Goal: Task Accomplishment & Management: Manage account settings

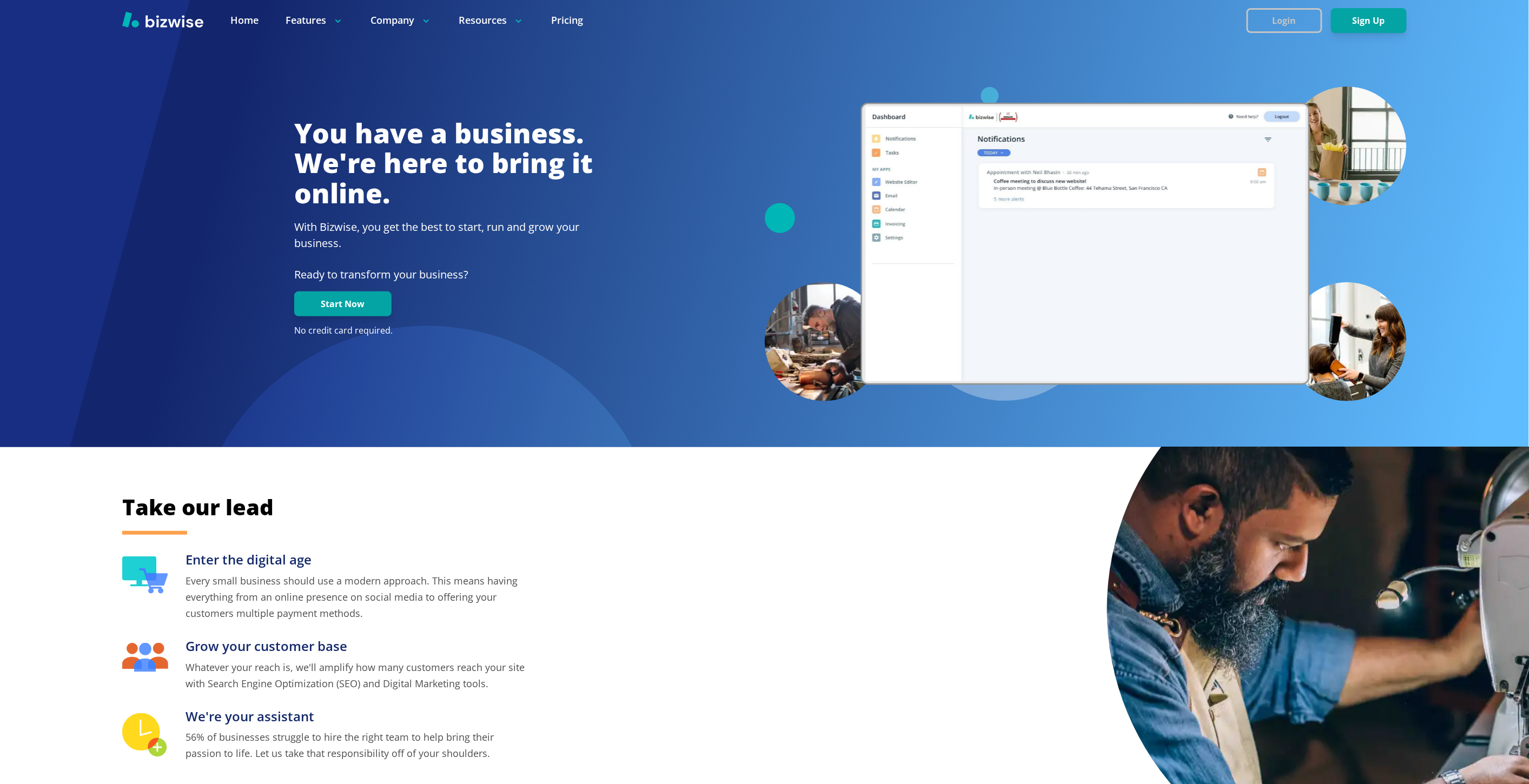
click at [1270, 23] on button "Login" at bounding box center [1284, 21] width 76 height 25
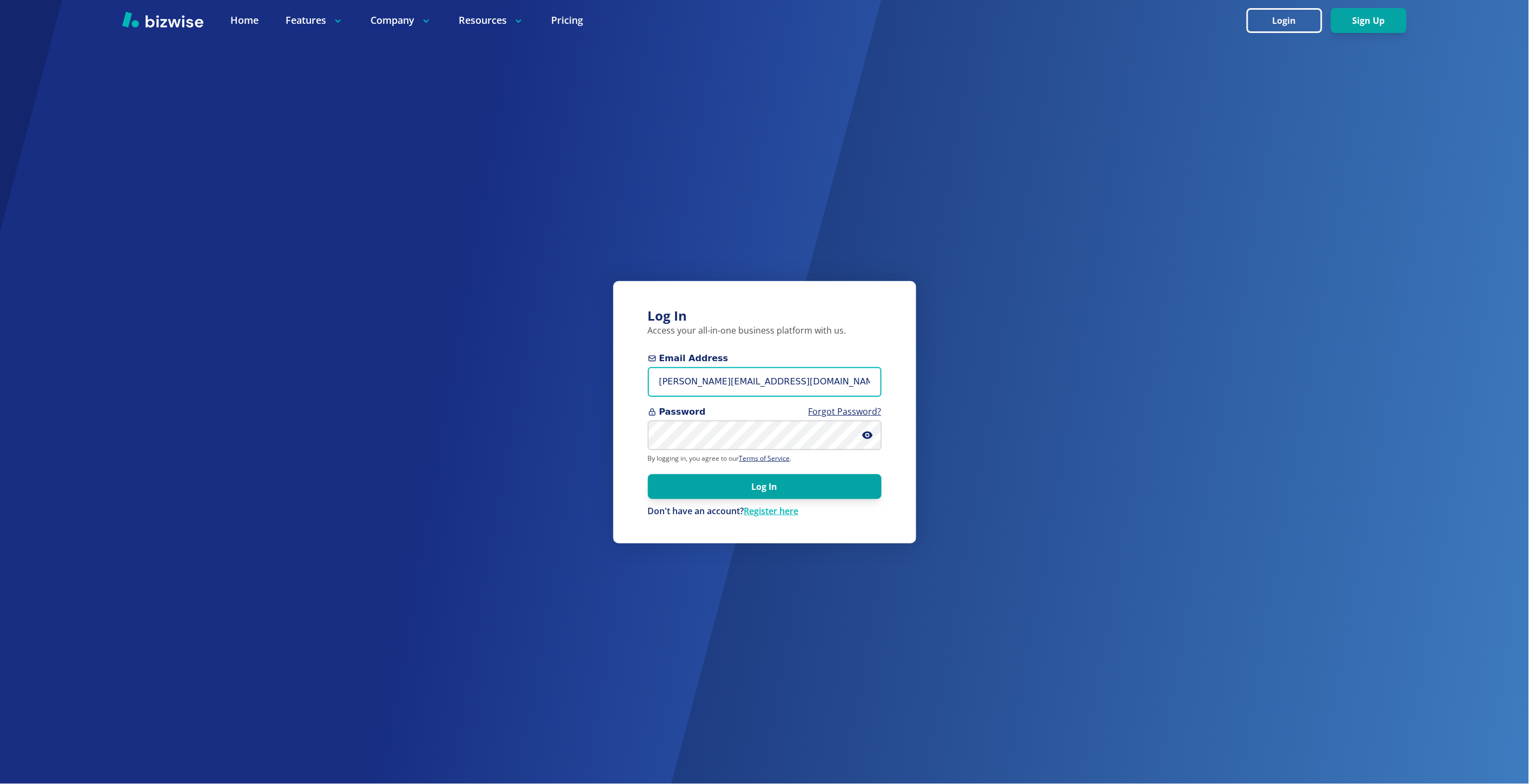
click at [699, 374] on input "marie@bizwise.com" at bounding box center [765, 382] width 234 height 30
type input "lalorpainting@gmail.com"
click at [648, 474] on button "Log In" at bounding box center [765, 486] width 234 height 25
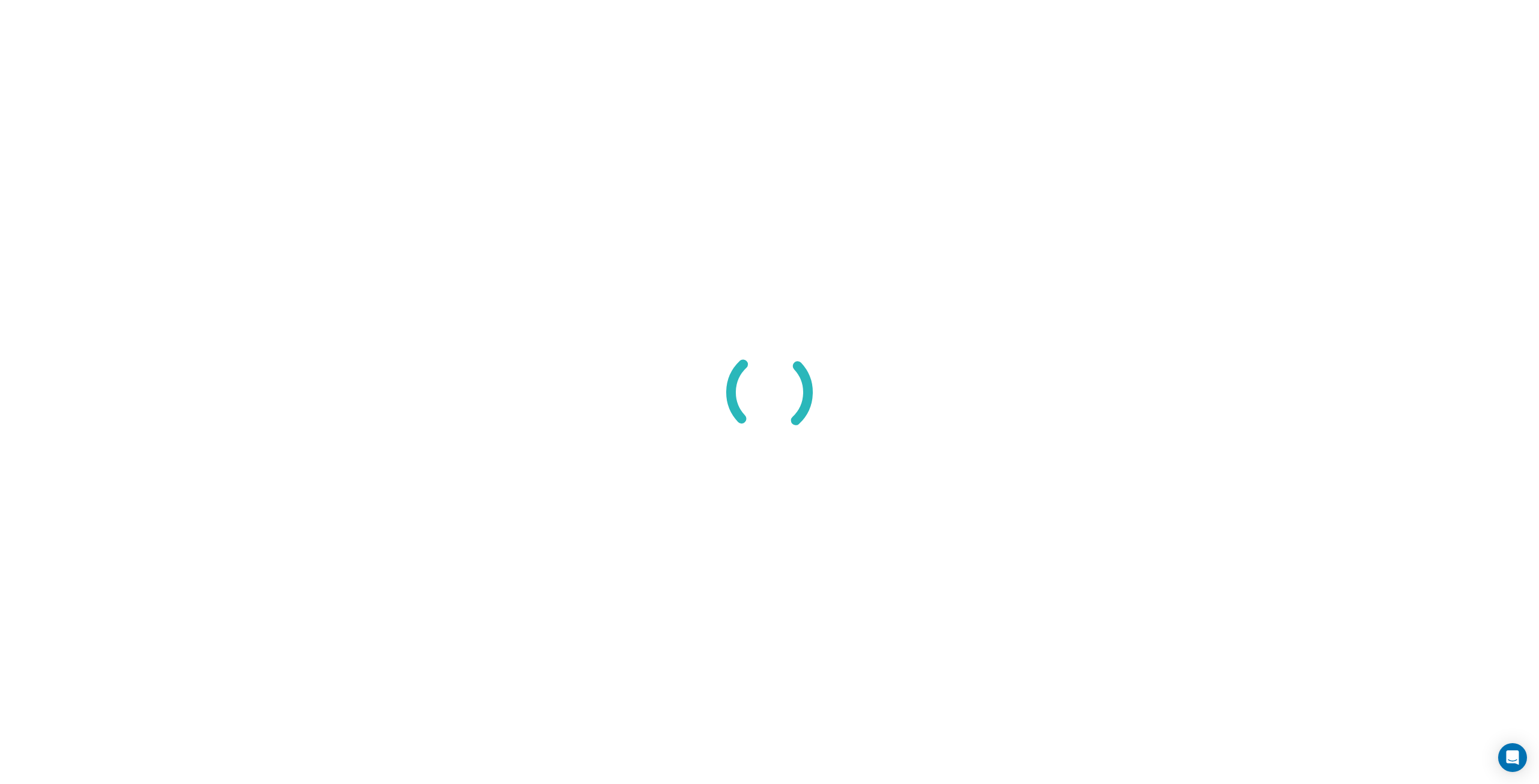
drag, startPoint x: 1088, startPoint y: 512, endPoint x: 1092, endPoint y: 523, distance: 11.7
click at [1092, 523] on div at bounding box center [769, 392] width 1539 height 784
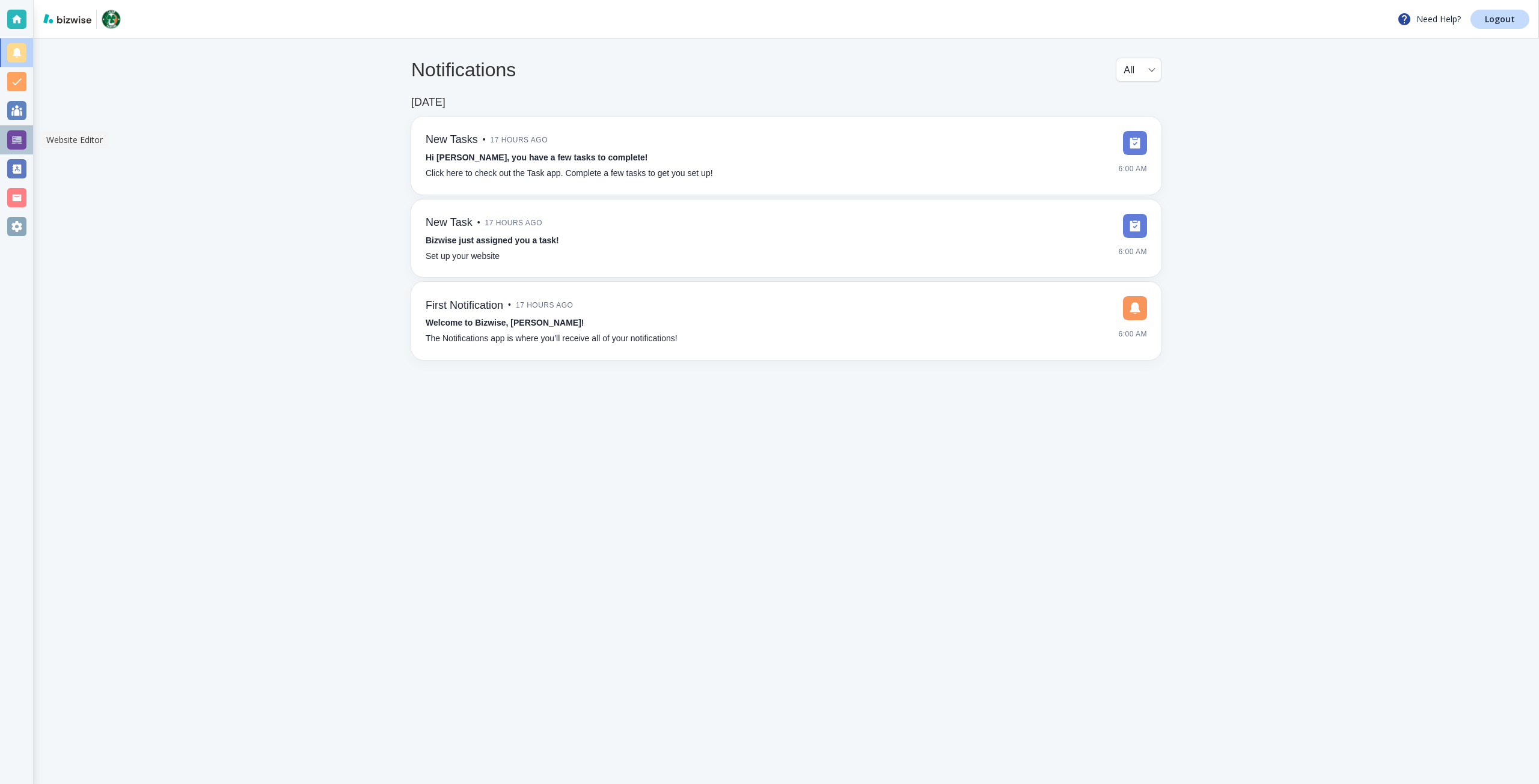
click at [24, 141] on div at bounding box center [16, 140] width 19 height 19
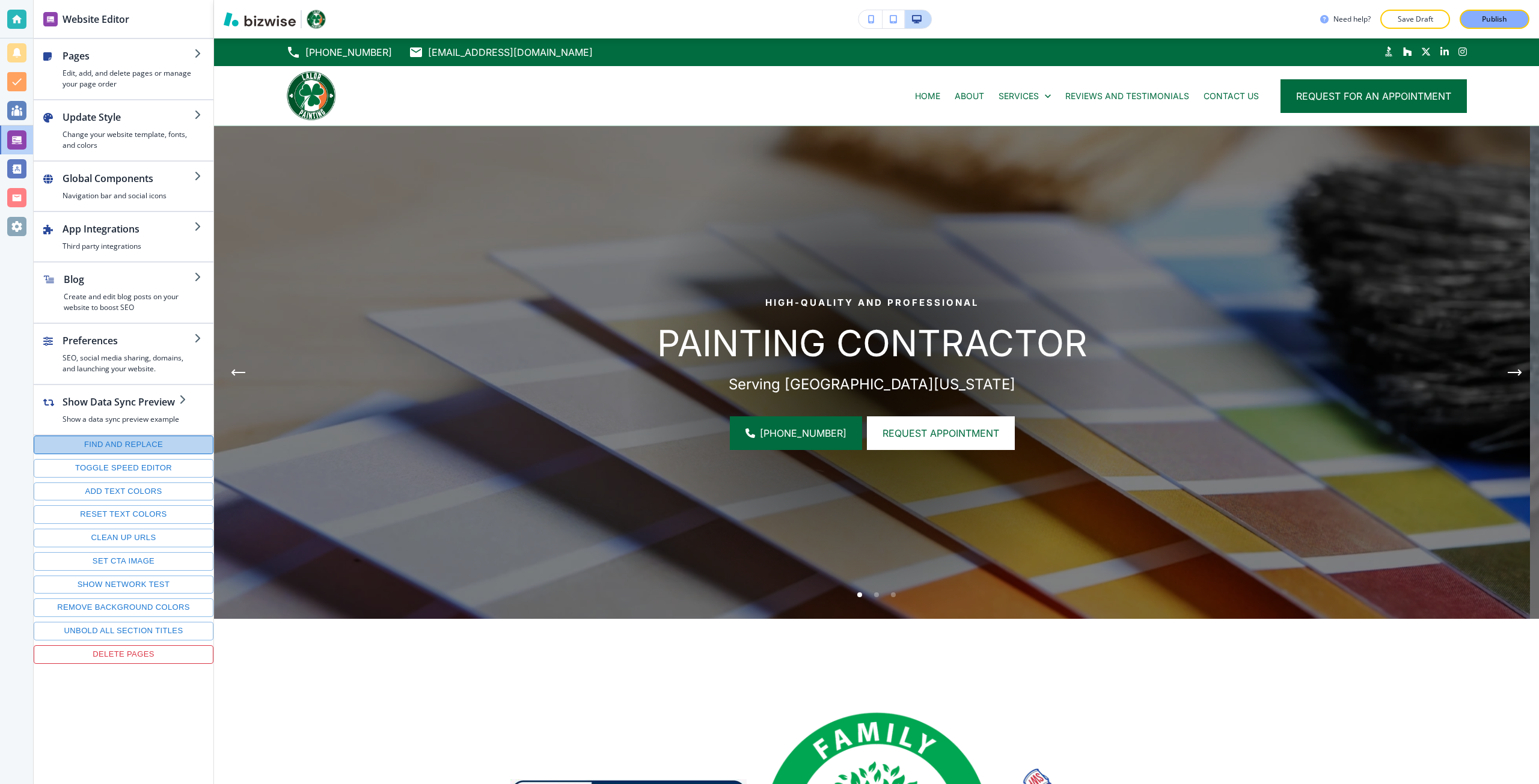
click at [108, 448] on button "Find and replace" at bounding box center [123, 445] width 179 height 18
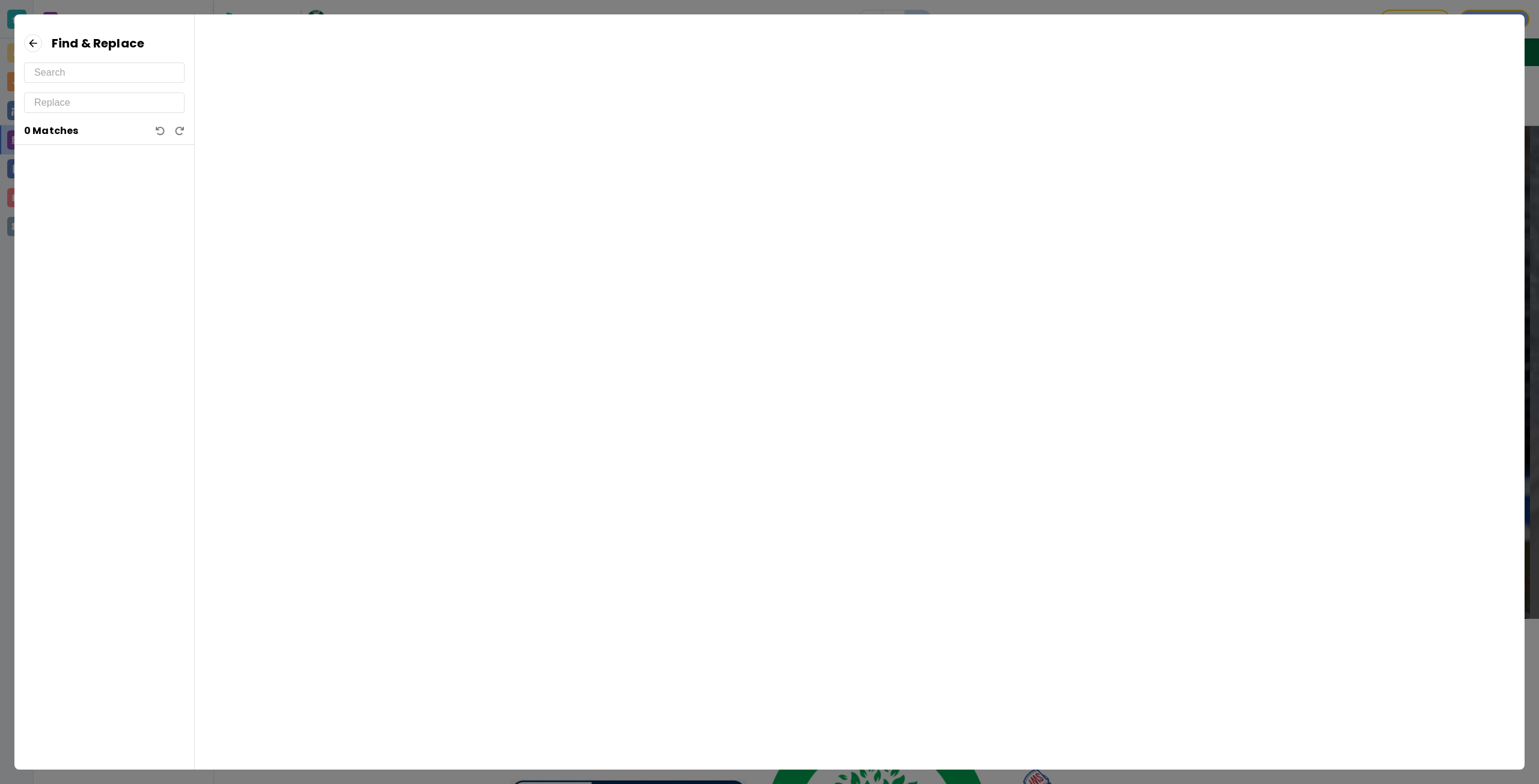
click at [129, 111] on input "text" at bounding box center [104, 102] width 140 height 19
type input "missio"
click at [78, 75] on input "text" at bounding box center [104, 73] width 140 height 19
click at [79, 74] on input "mission" at bounding box center [104, 73] width 140 height 19
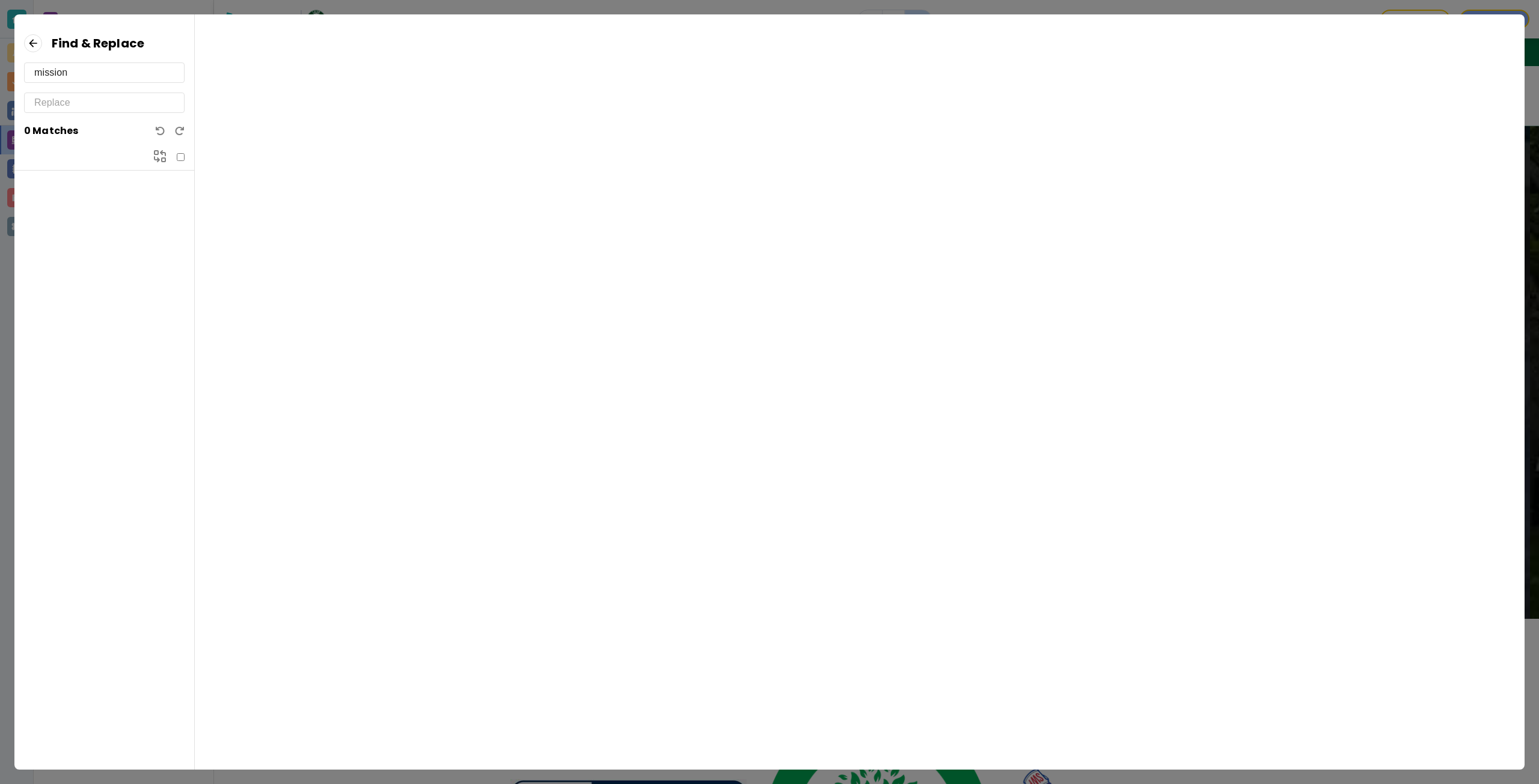
click at [79, 74] on input "mission" at bounding box center [104, 73] width 140 height 19
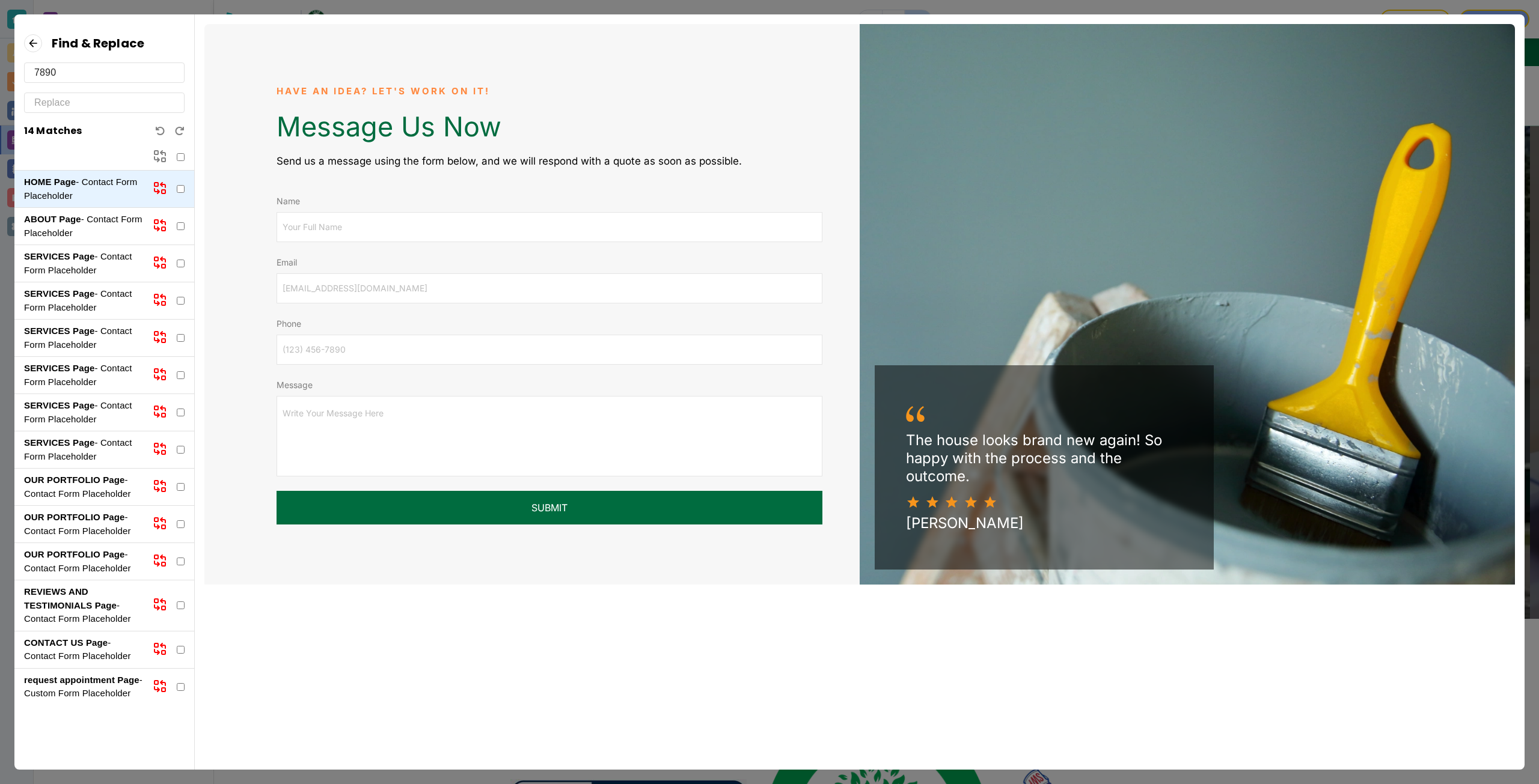
click at [74, 220] on strong "ABOUT Page" at bounding box center [52, 218] width 57 height 10
click at [86, 254] on strong "SERVICES Page" at bounding box center [59, 256] width 71 height 10
click at [92, 304] on p "SERVICES Page - Contact Form Placeholder" at bounding box center [83, 301] width 119 height 27
click at [79, 454] on p "SERVICES Page - Contact Form Placeholder" at bounding box center [83, 450] width 119 height 27
click at [86, 495] on p "OUR PORTFOLIO Page - Contact Form Placeholder" at bounding box center [83, 487] width 119 height 27
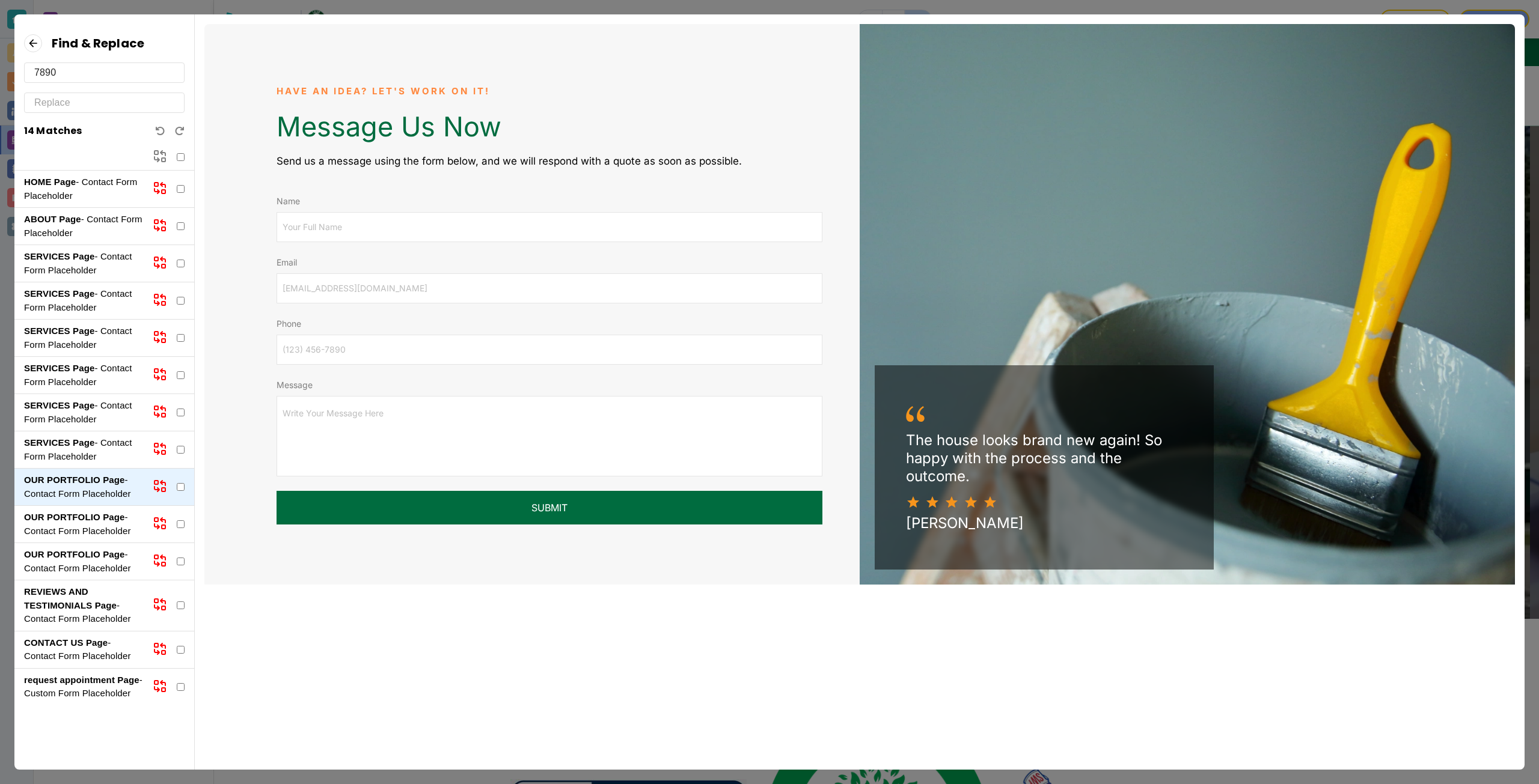
click at [90, 613] on p "REVIEWS AND TESTIMONIALS Page - Contact Form Placeholder" at bounding box center [83, 606] width 119 height 41
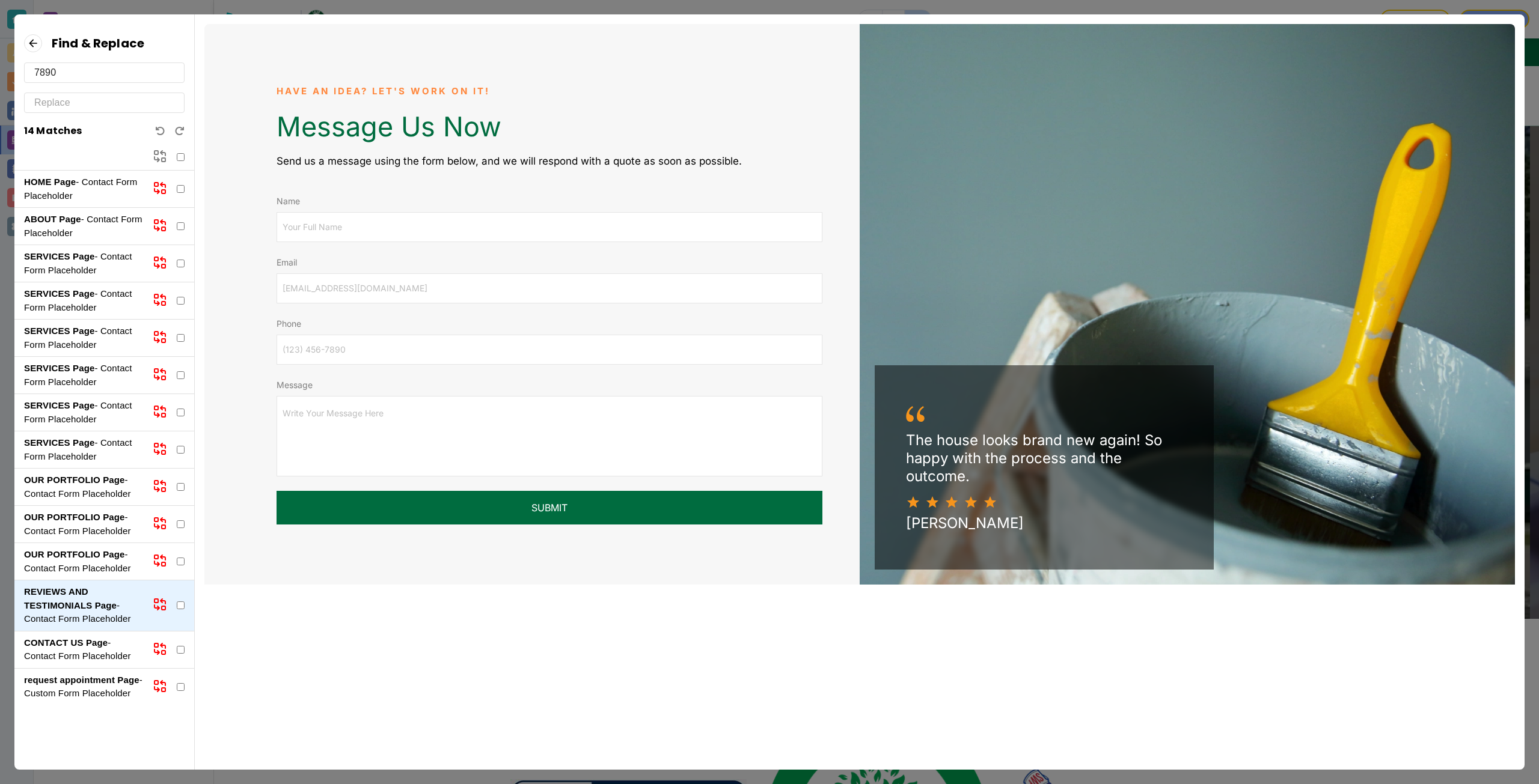
click at [87, 658] on p "CONTACT US Page - Contact Form Placeholder" at bounding box center [83, 649] width 119 height 27
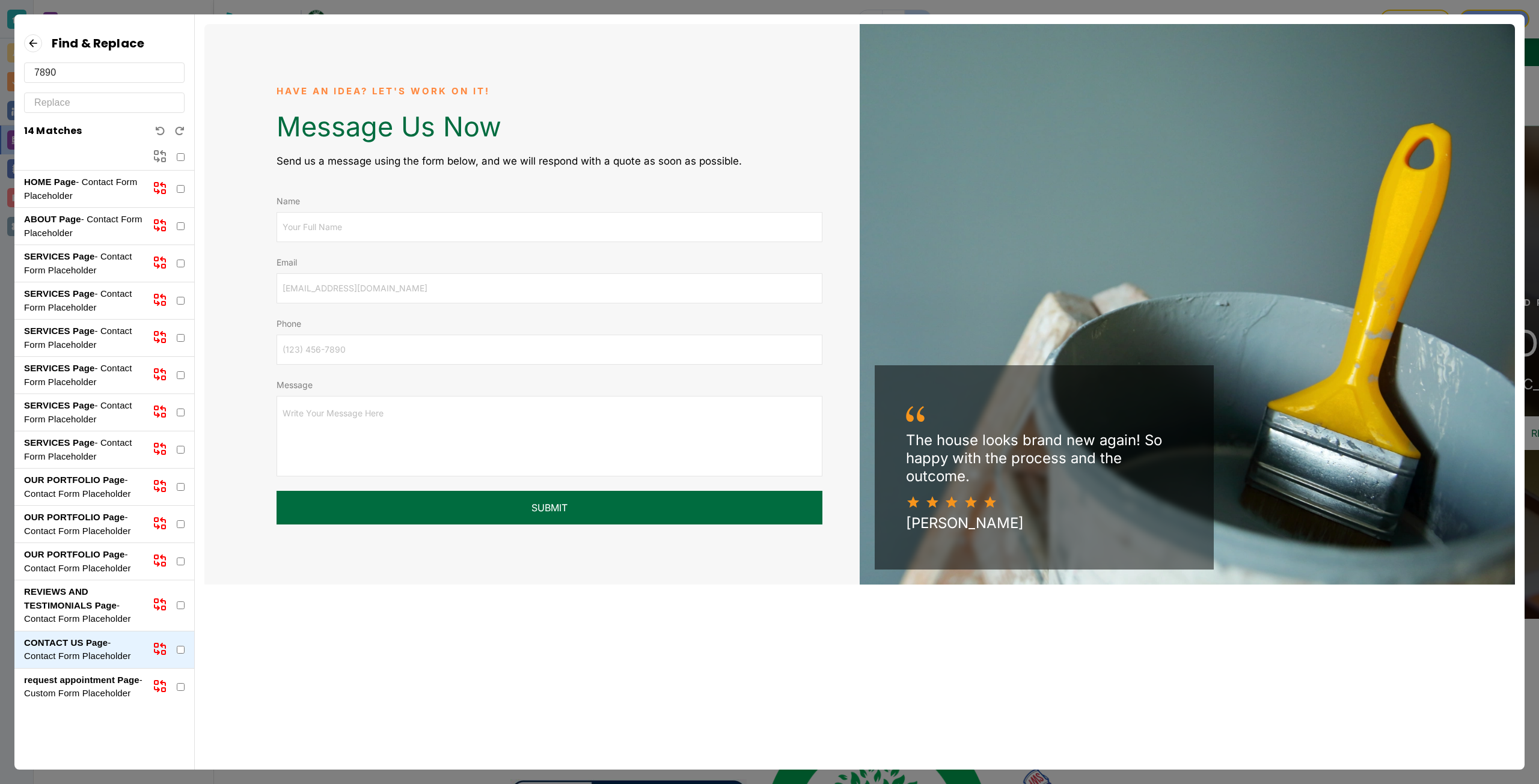
click at [87, 683] on strong "request appointment Page" at bounding box center [81, 679] width 115 height 10
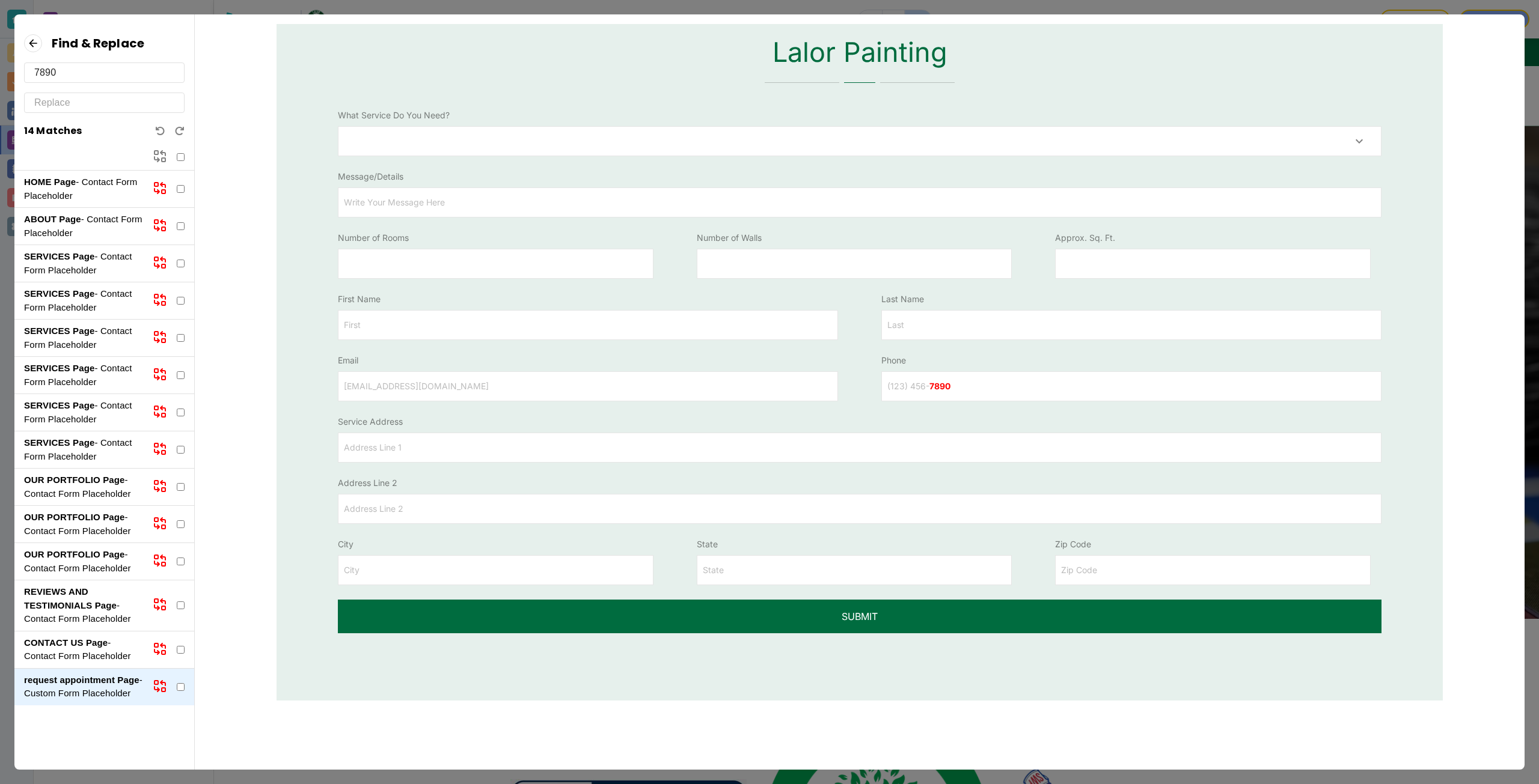
scroll to position [78, 0]
click at [71, 179] on strong "HOME Page" at bounding box center [49, 181] width 51 height 10
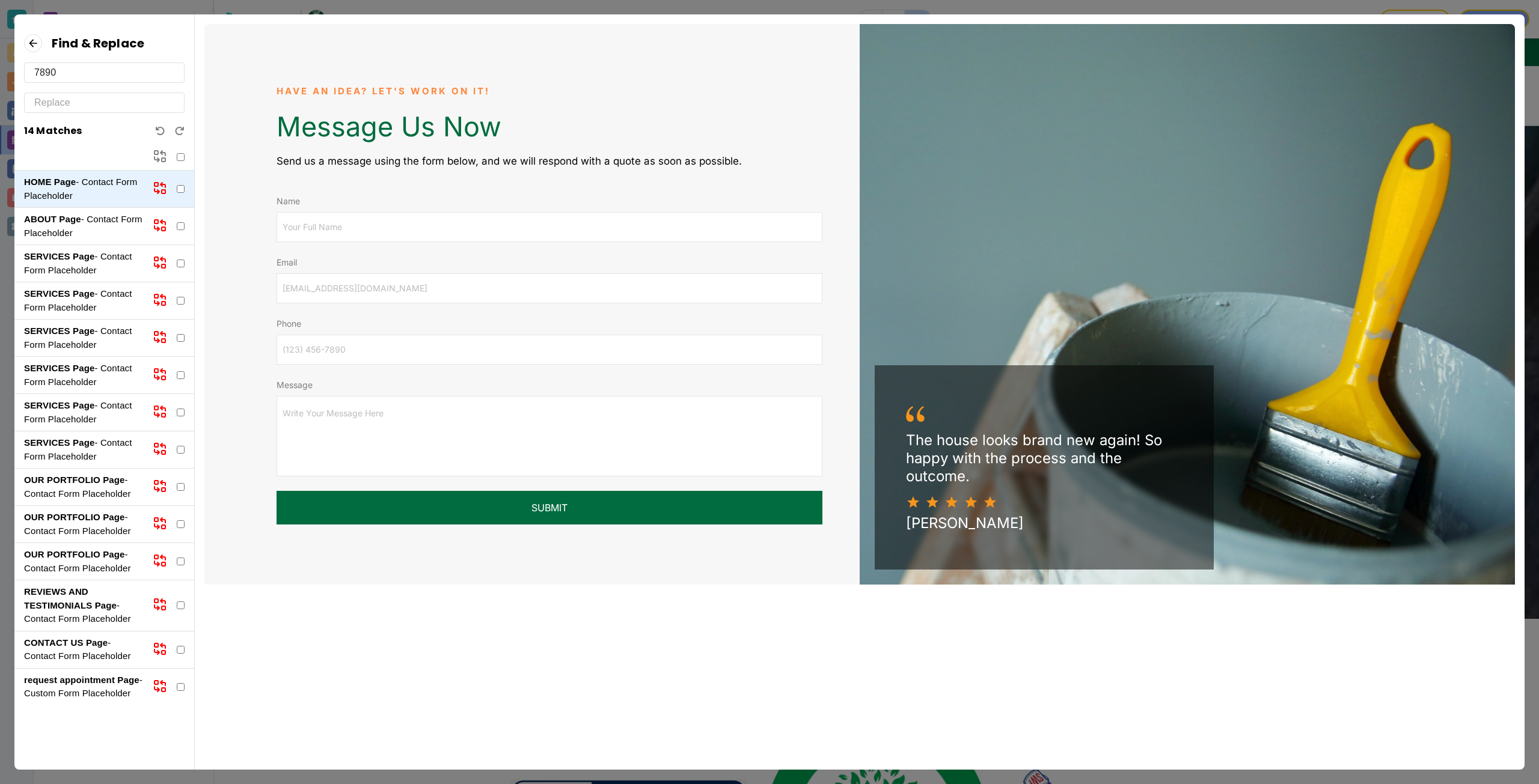
click at [74, 220] on strong "ABOUT Page" at bounding box center [52, 218] width 57 height 10
click at [82, 254] on strong "SERVICES Page" at bounding box center [59, 256] width 71 height 10
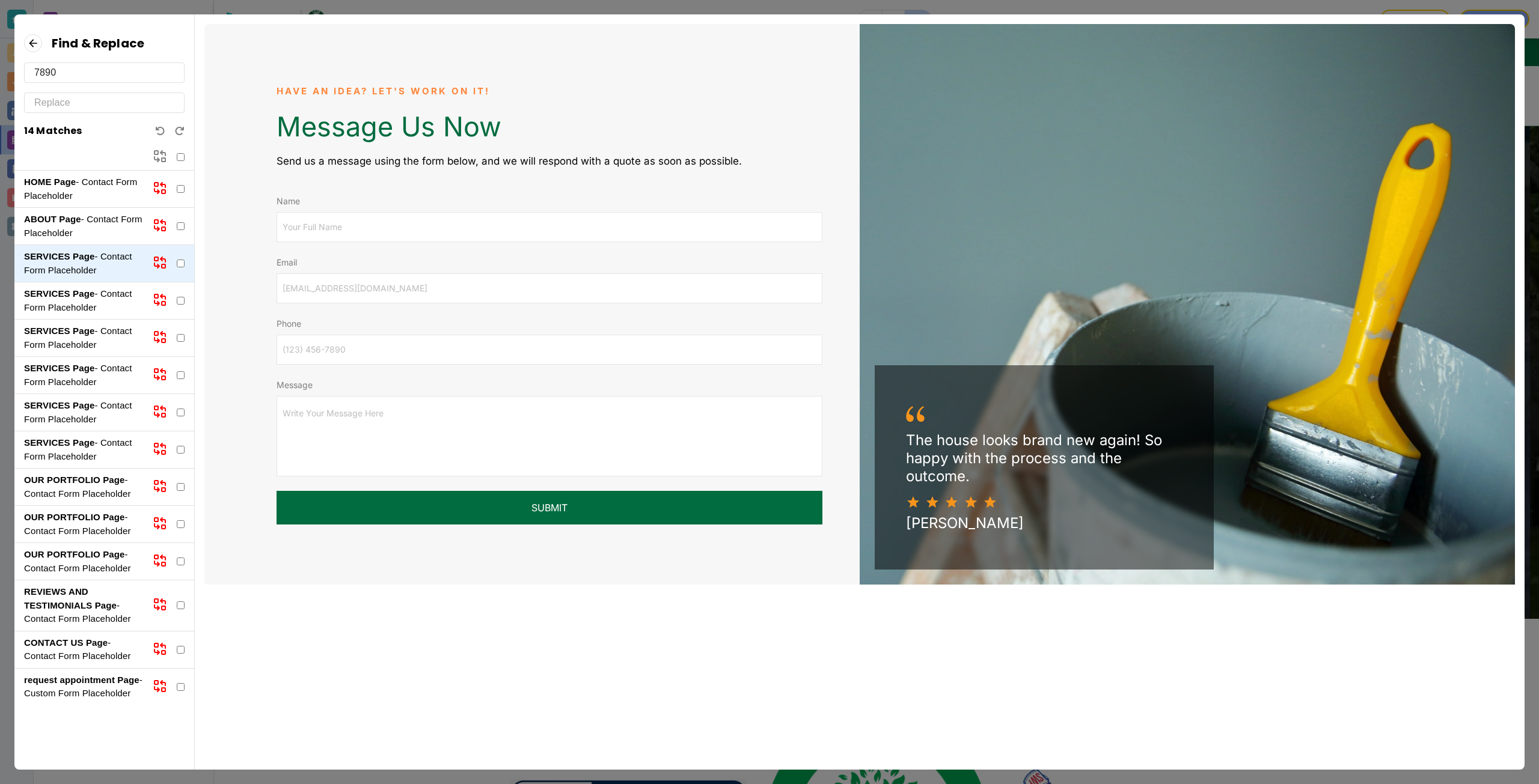
click at [90, 291] on strong "SERVICES Page" at bounding box center [59, 293] width 71 height 10
click at [104, 554] on strong "OUR PORTFOLIO Page" at bounding box center [74, 554] width 101 height 10
click at [98, 591] on p "REVIEWS AND TESTIMONIALS Page - Contact Form Placeholder" at bounding box center [83, 606] width 119 height 41
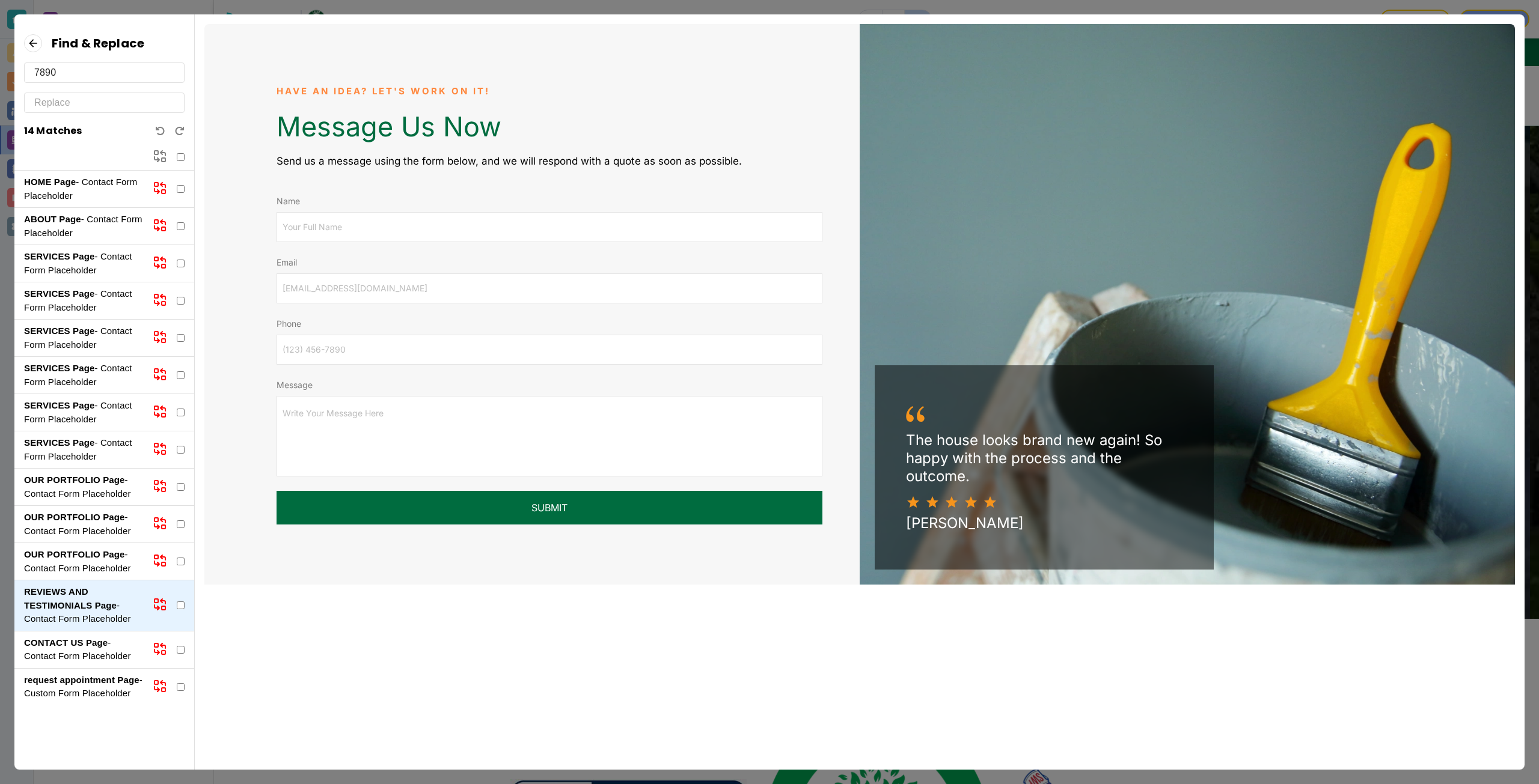
click at [108, 644] on p "CONTACT US Page - Contact Form Placeholder" at bounding box center [83, 649] width 119 height 27
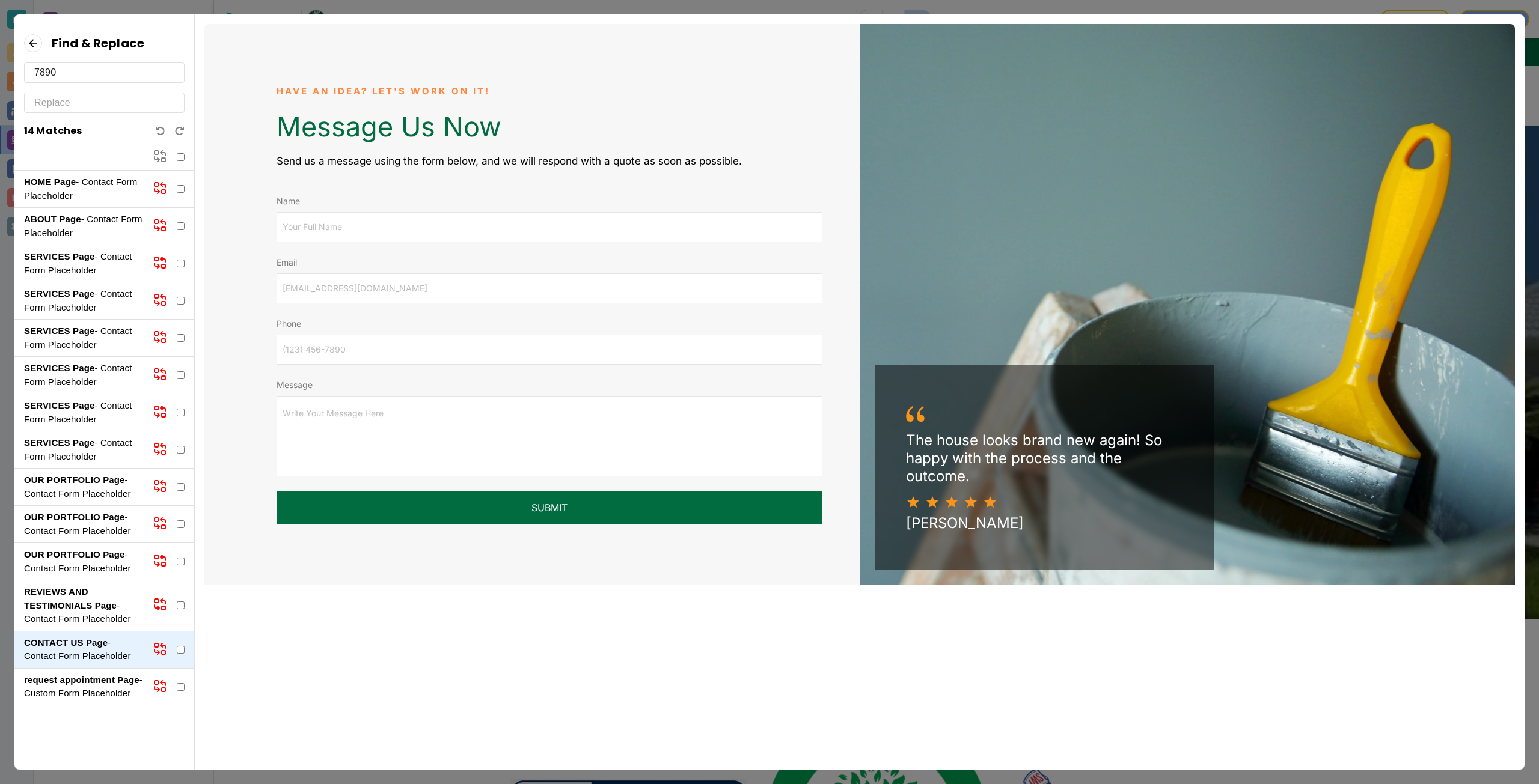
click at [85, 599] on p "REVIEWS AND TESTIMONIALS Page - Contact Form Placeholder" at bounding box center [83, 606] width 119 height 41
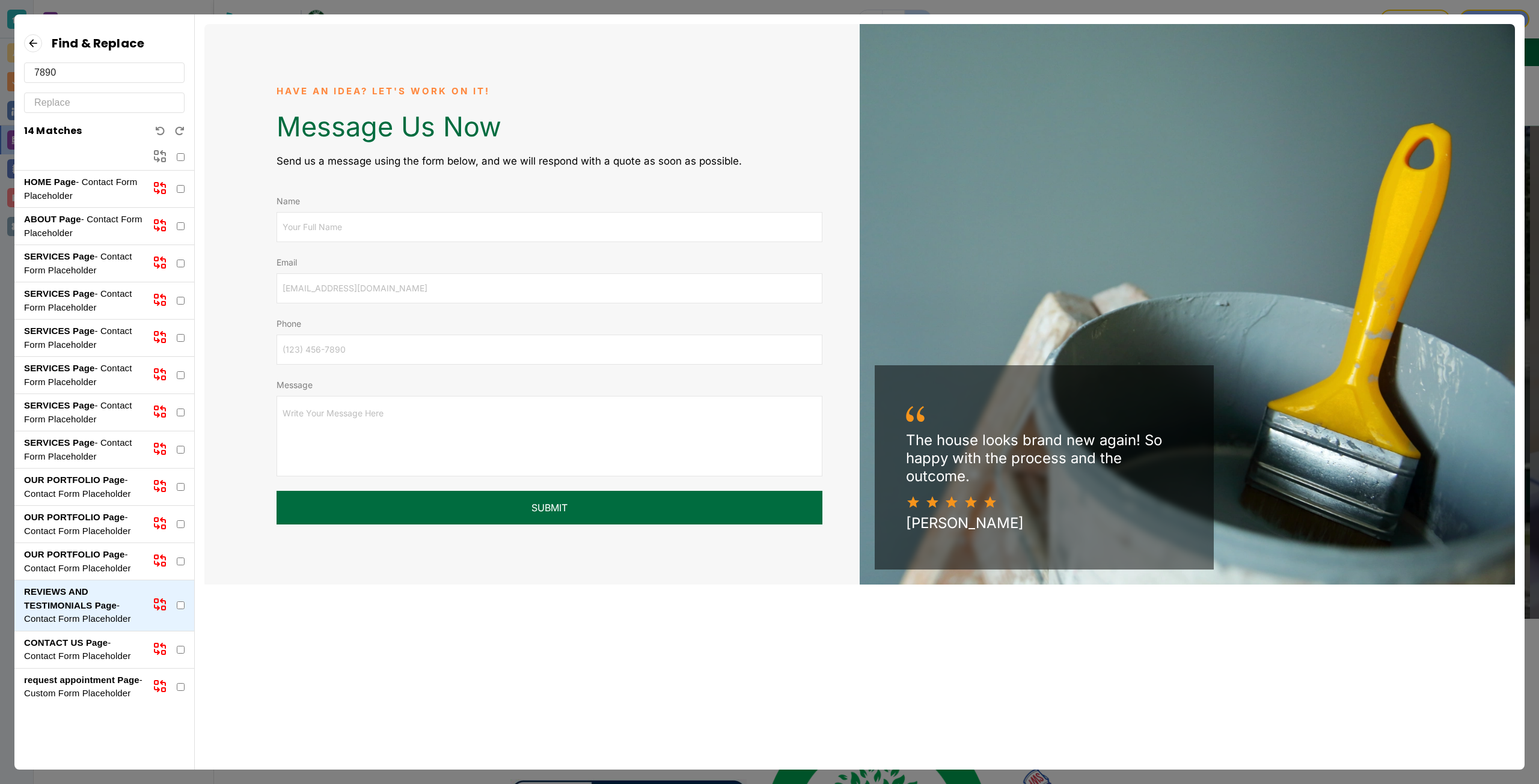
click at [78, 560] on p "OUR PORTFOLIO Page - Contact Form Placeholder" at bounding box center [83, 561] width 119 height 27
click at [77, 521] on strong "OUR PORTFOLIO Page" at bounding box center [74, 516] width 101 height 10
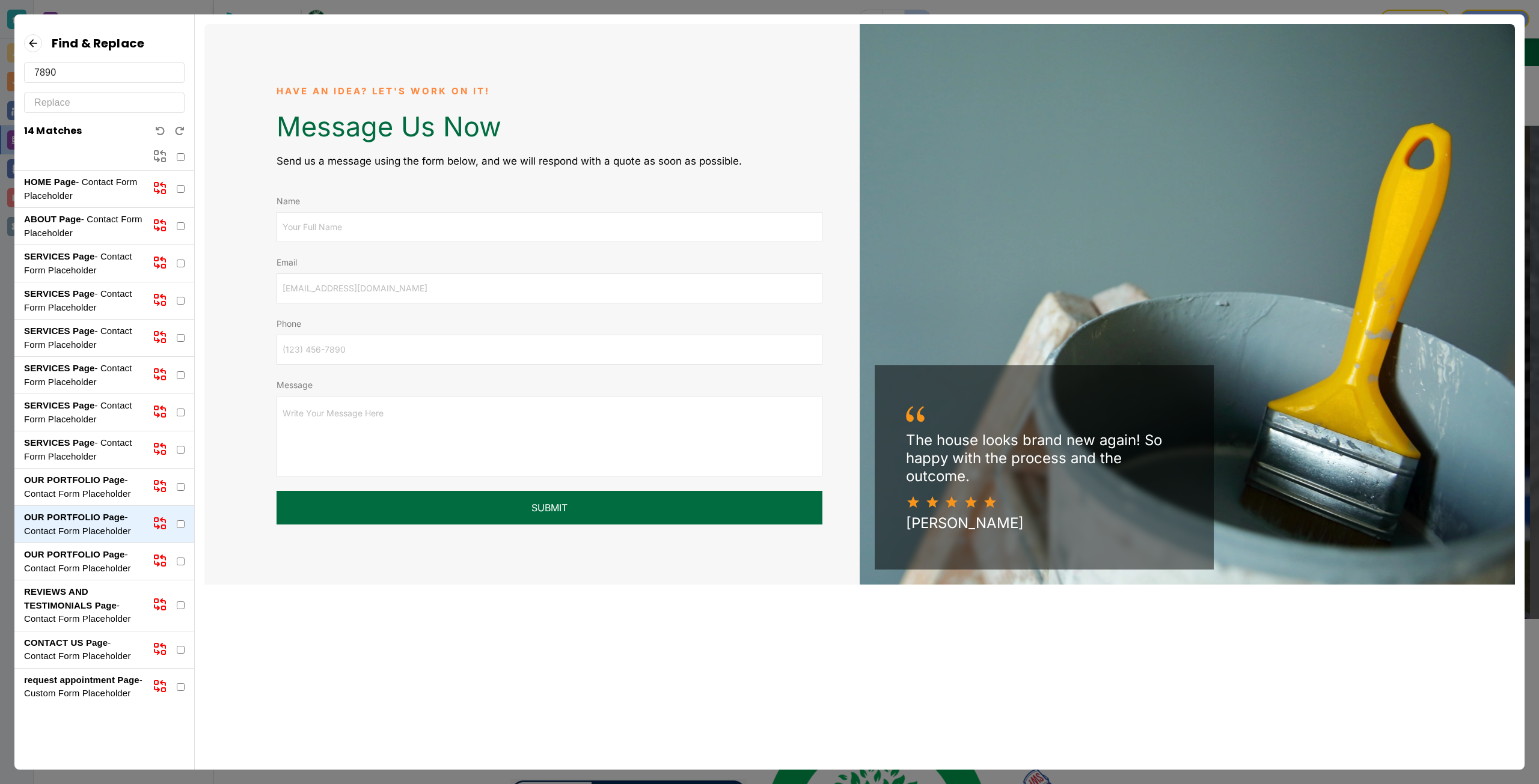
click at [111, 78] on input "7890" at bounding box center [104, 73] width 140 height 19
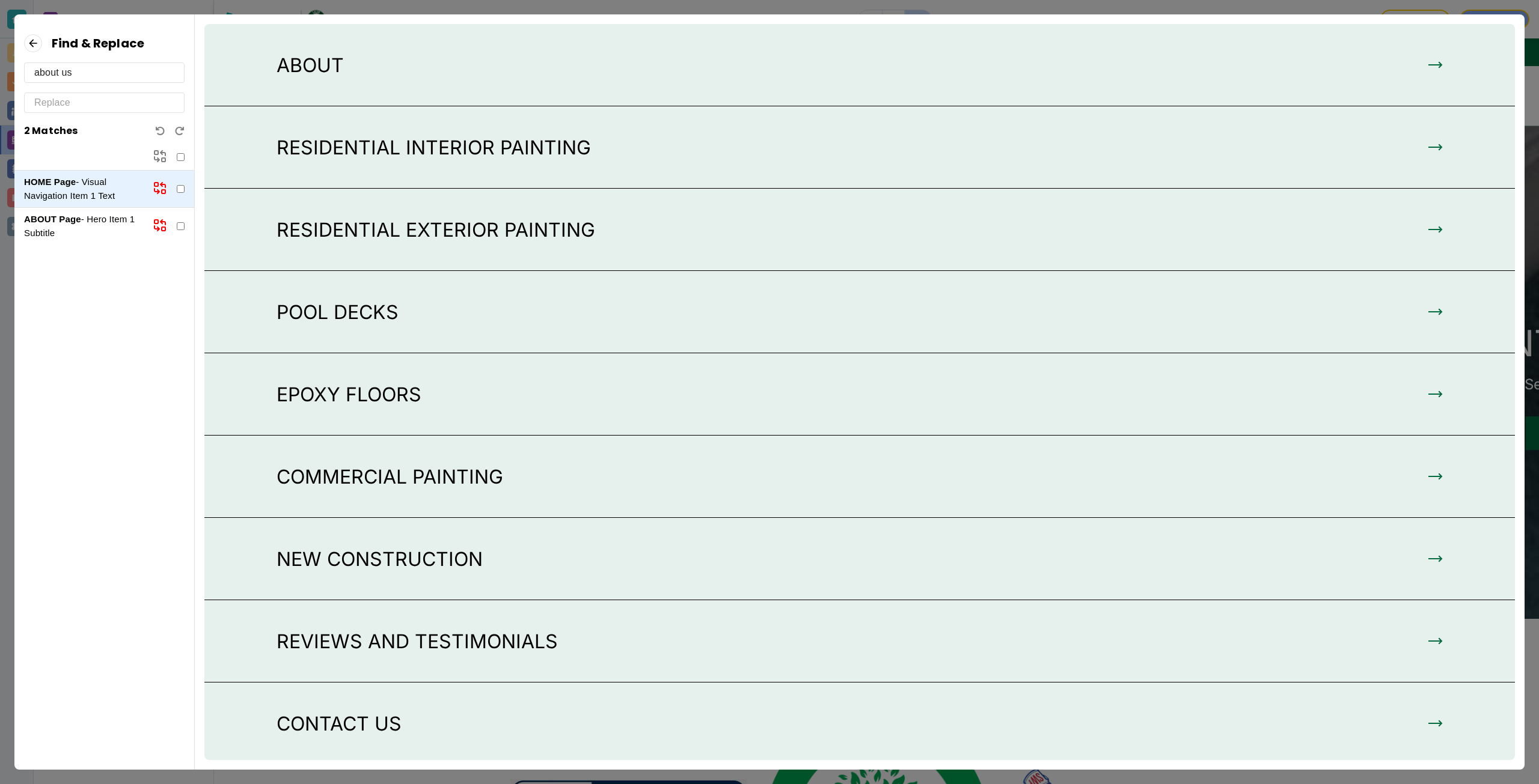
type input "about us"
click at [85, 216] on p "ABOUT Page - Hero Item 1 Subtitle" at bounding box center [83, 226] width 119 height 27
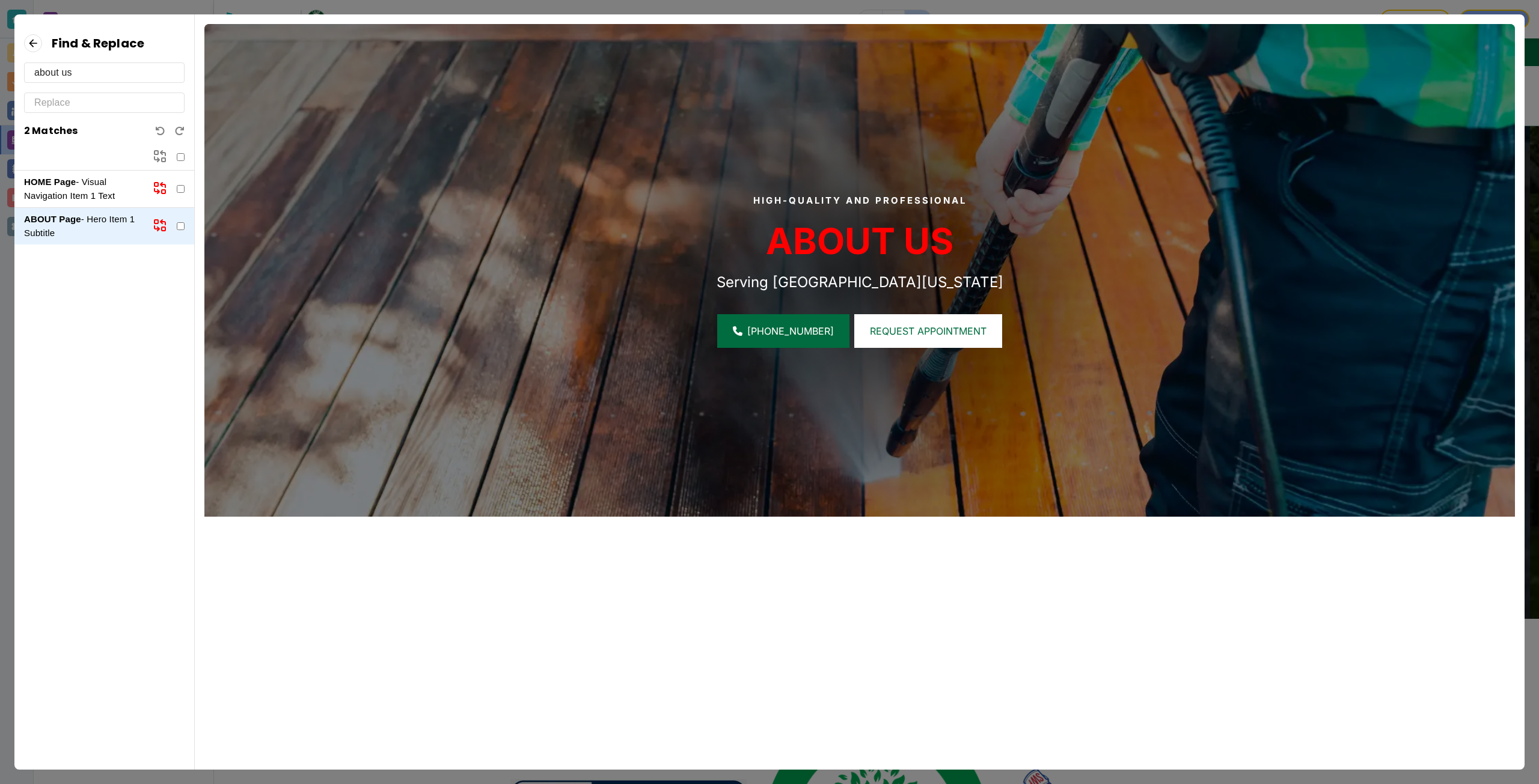
click at [85, 201] on p "HOME Page - Visual Navigation Item 1 Text" at bounding box center [83, 189] width 119 height 27
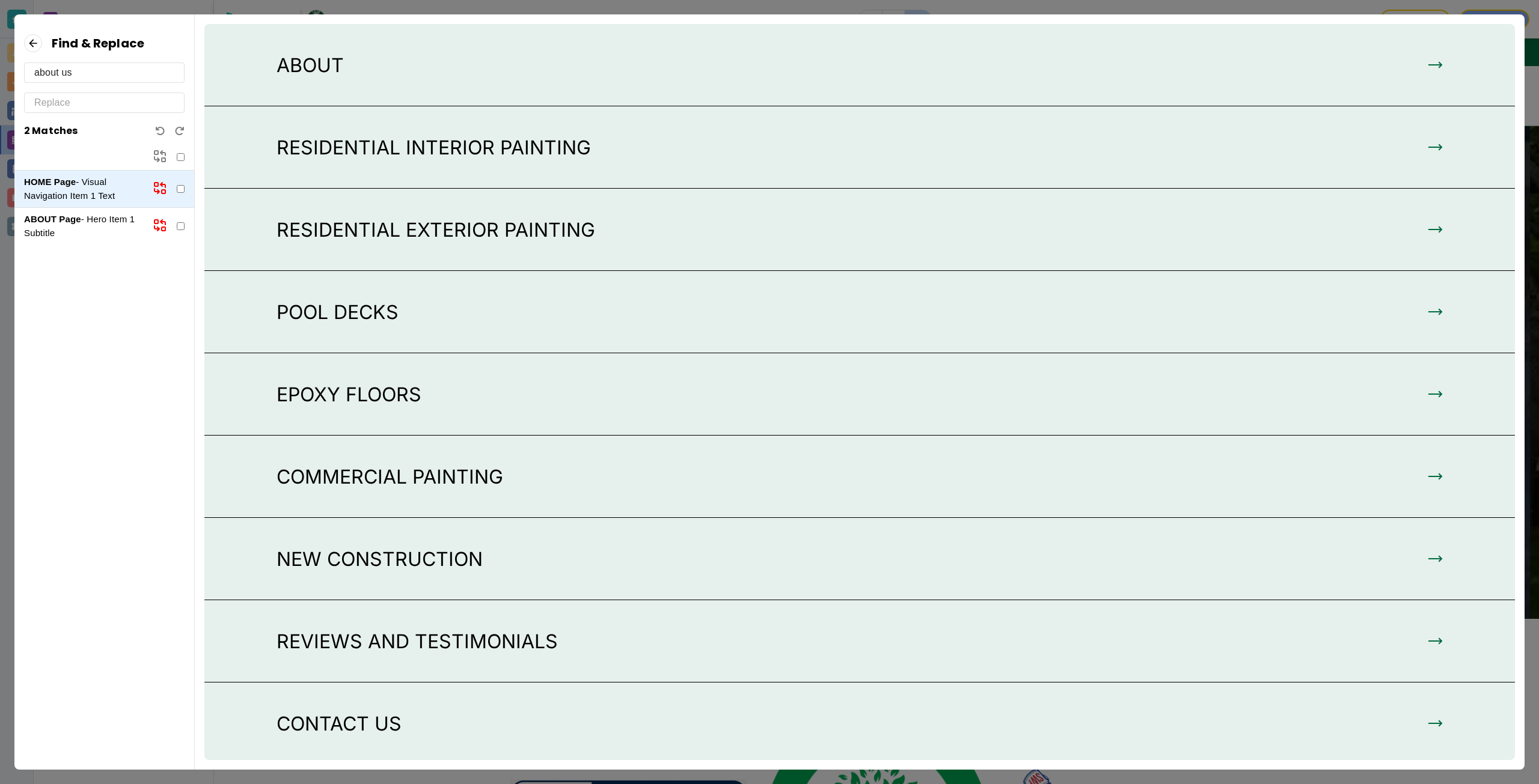
click at [25, 38] on icon at bounding box center [32, 43] width 18 height 18
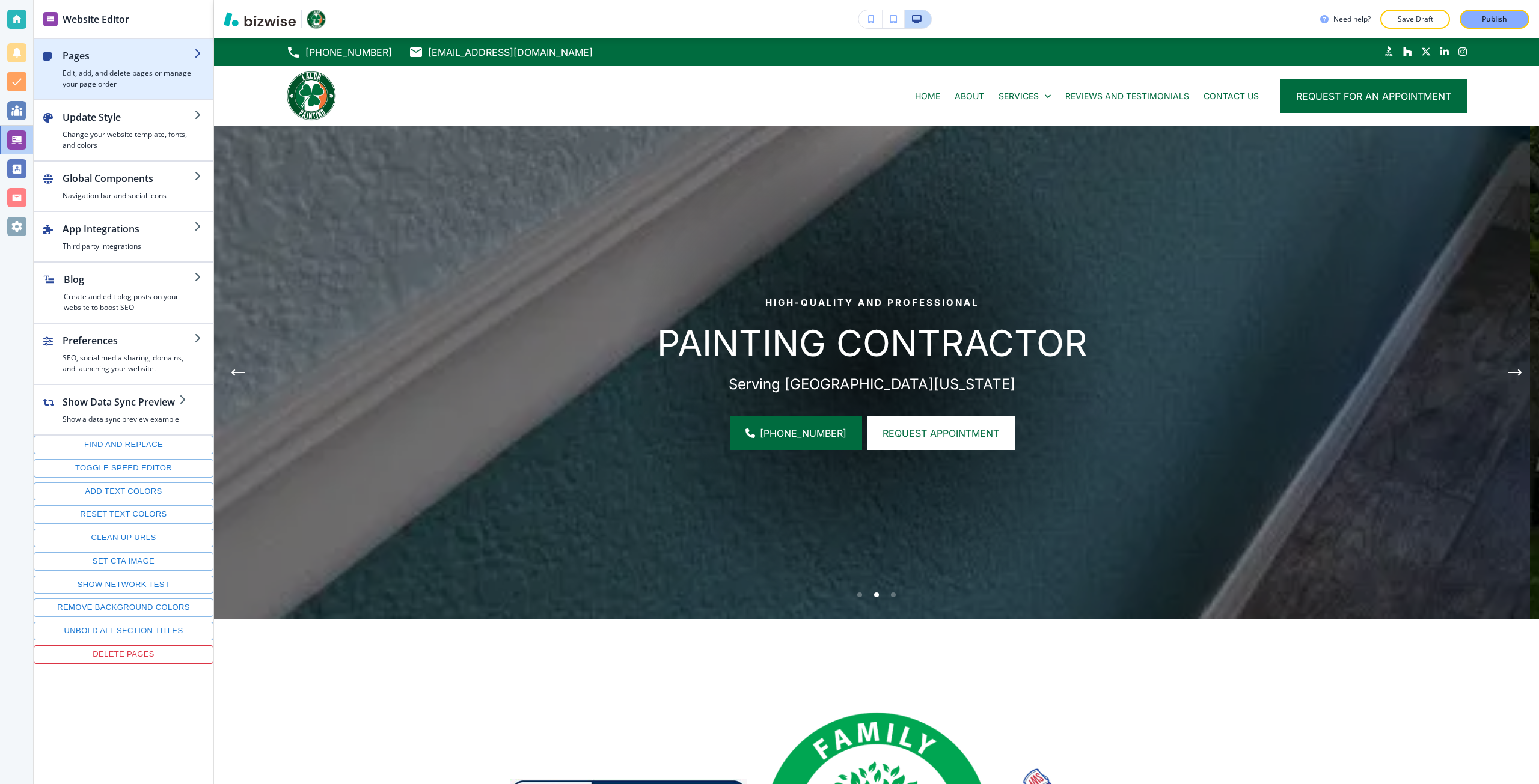
click at [100, 69] on h4 "Edit, add, and delete pages or manage your page order" at bounding box center [129, 78] width 132 height 22
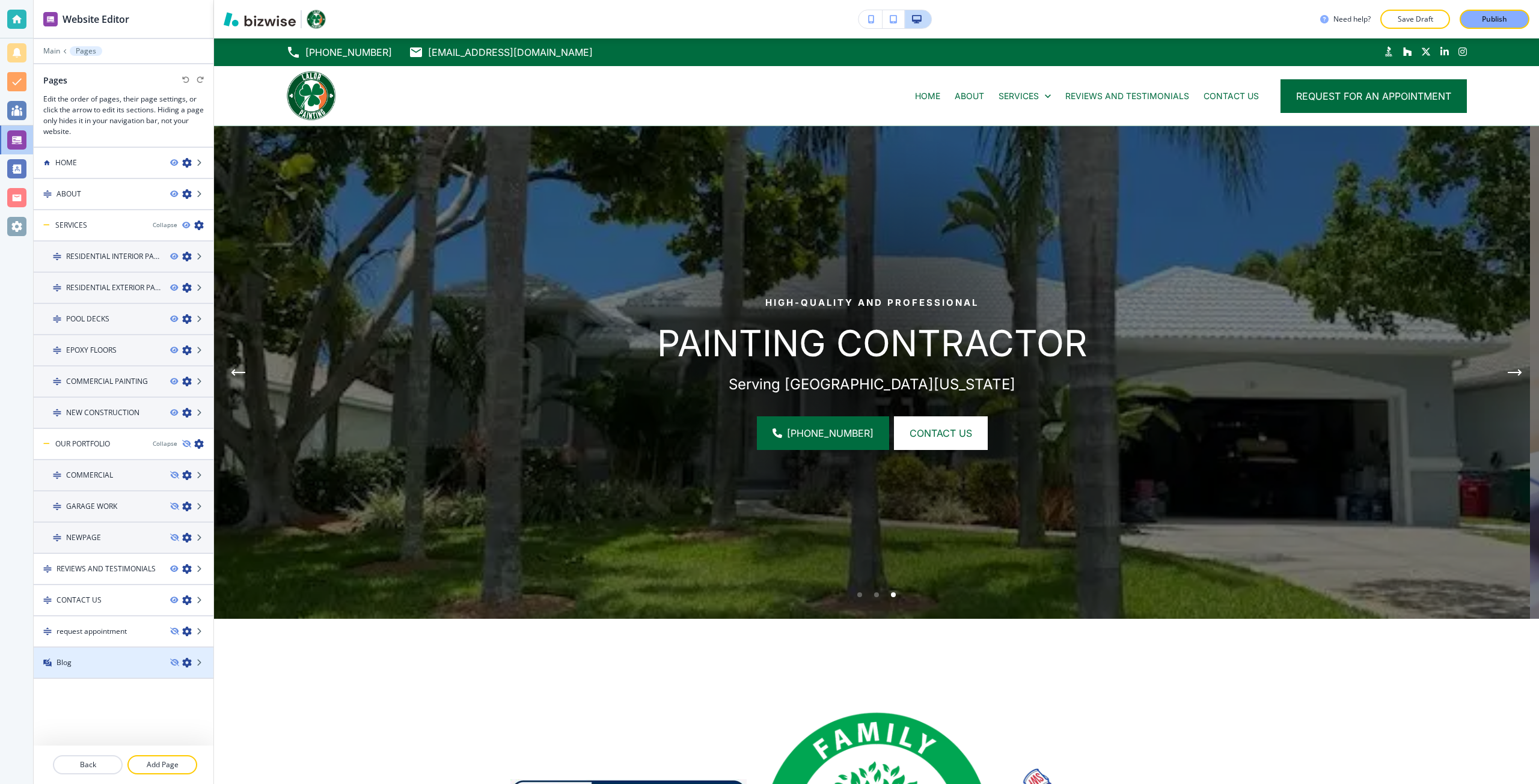
click at [105, 653] on div at bounding box center [123, 652] width 179 height 10
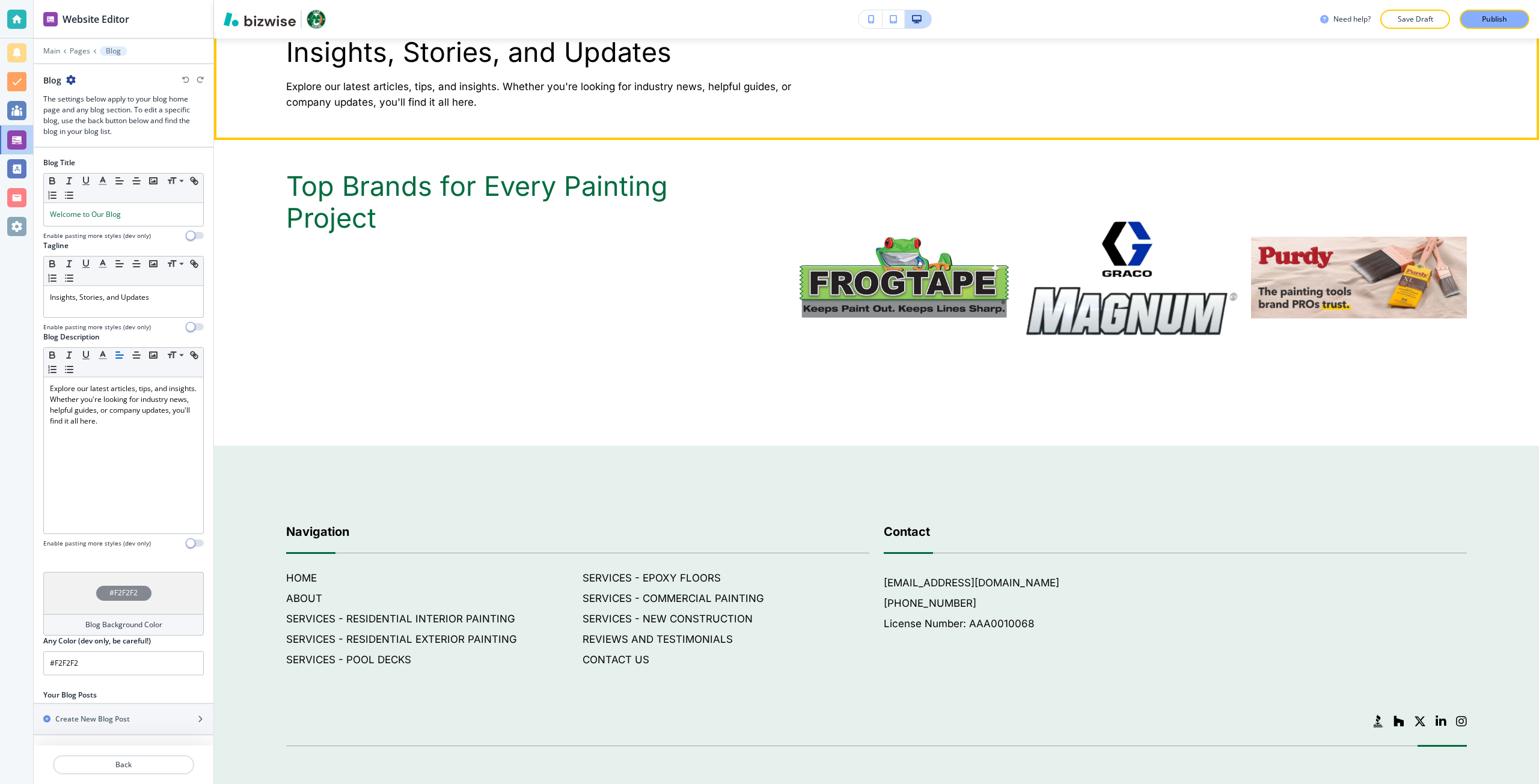
scroll to position [274, 0]
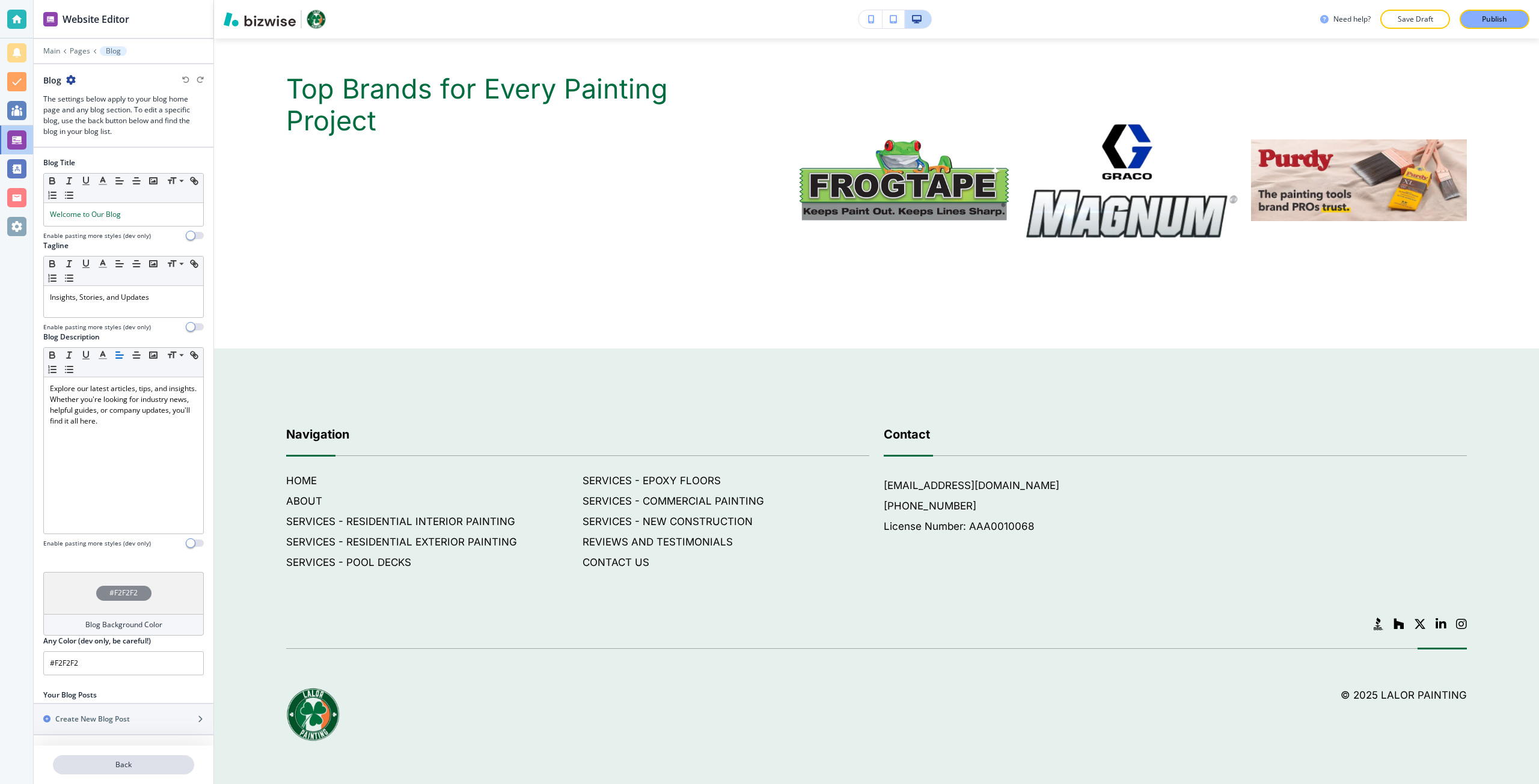
click at [121, 762] on p "Back" at bounding box center [123, 765] width 139 height 11
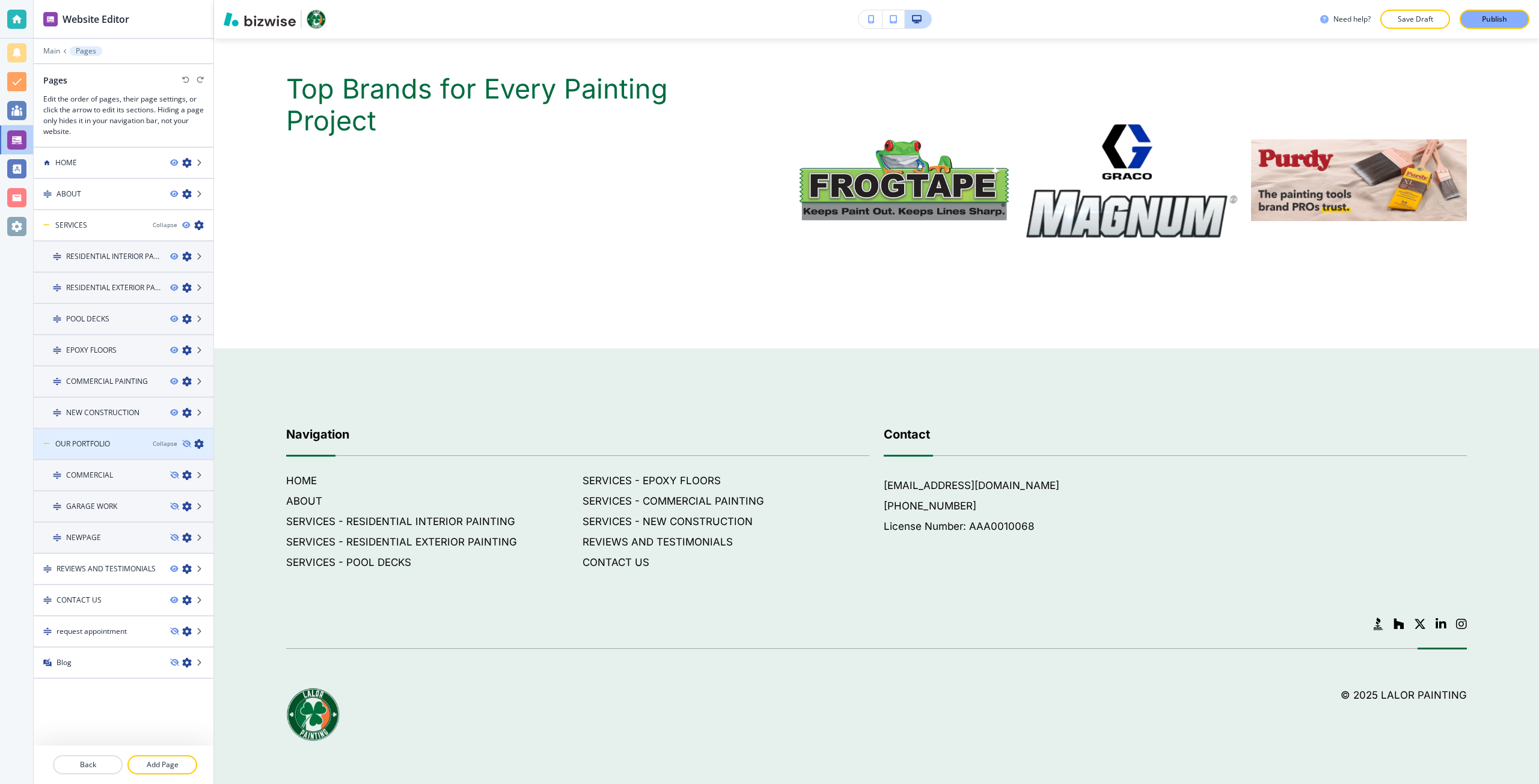
click at [120, 450] on div at bounding box center [123, 454] width 179 height 10
click at [114, 482] on div at bounding box center [123, 485] width 179 height 10
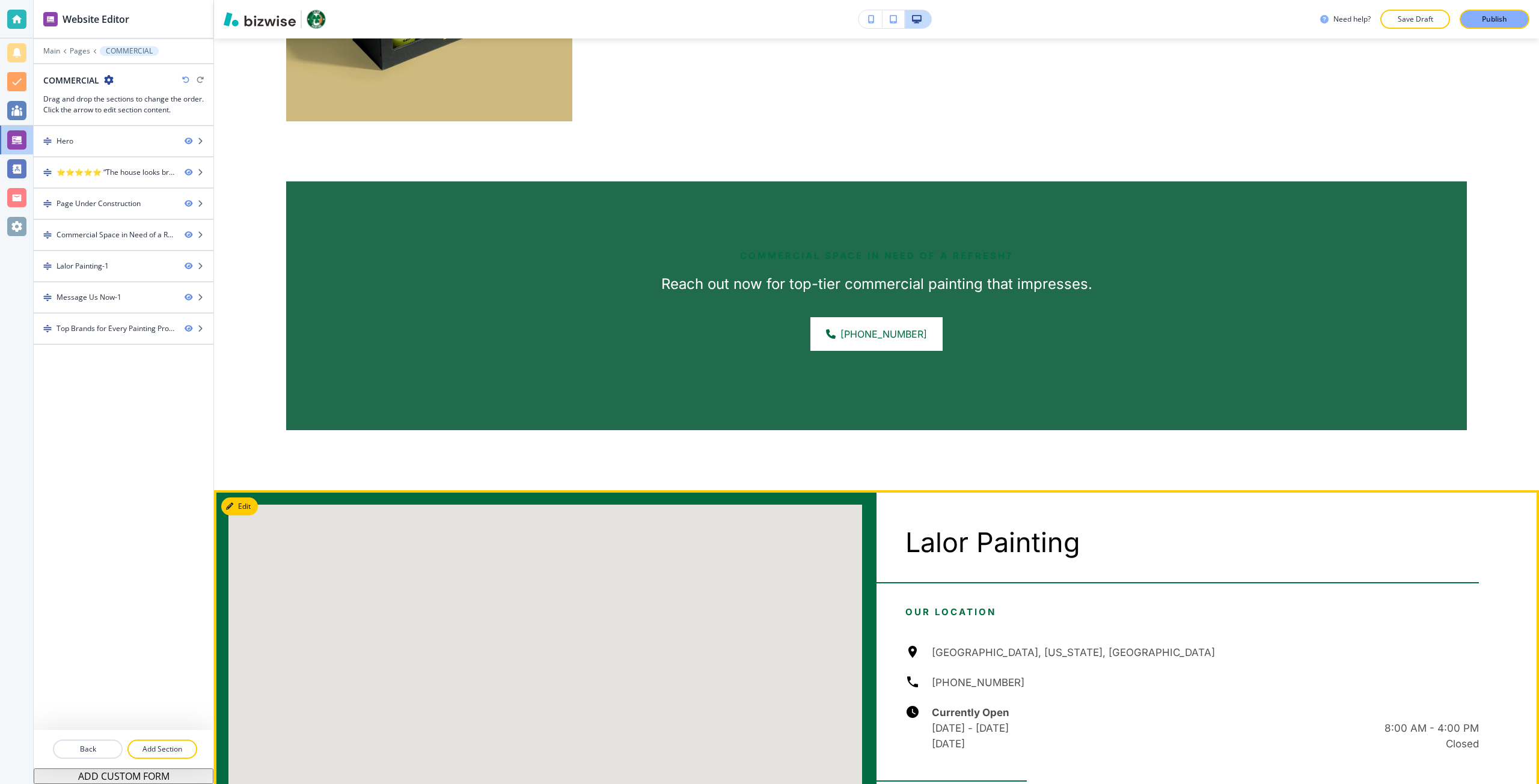
scroll to position [1262, 0]
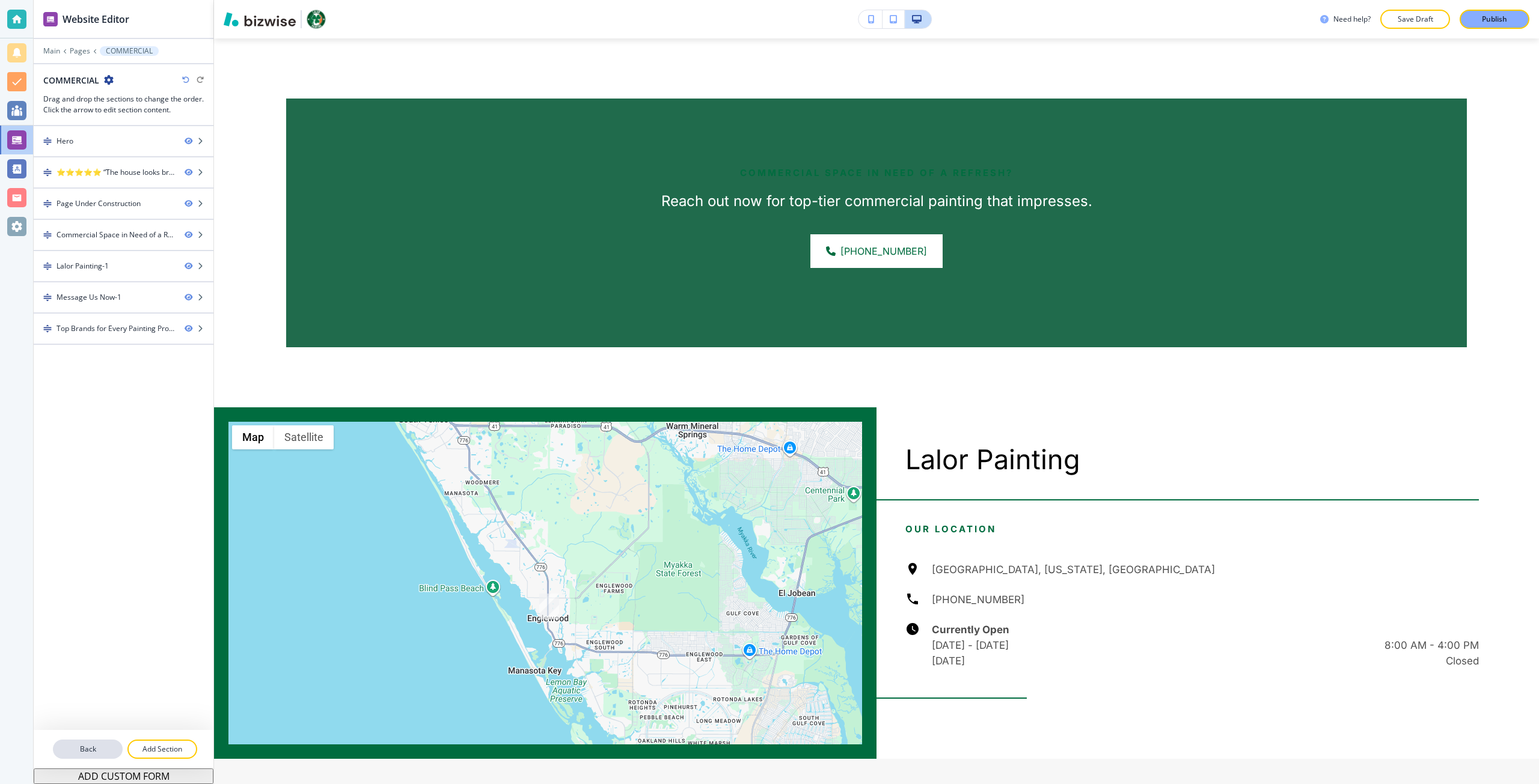
click at [82, 744] on p "Back" at bounding box center [88, 749] width 67 height 11
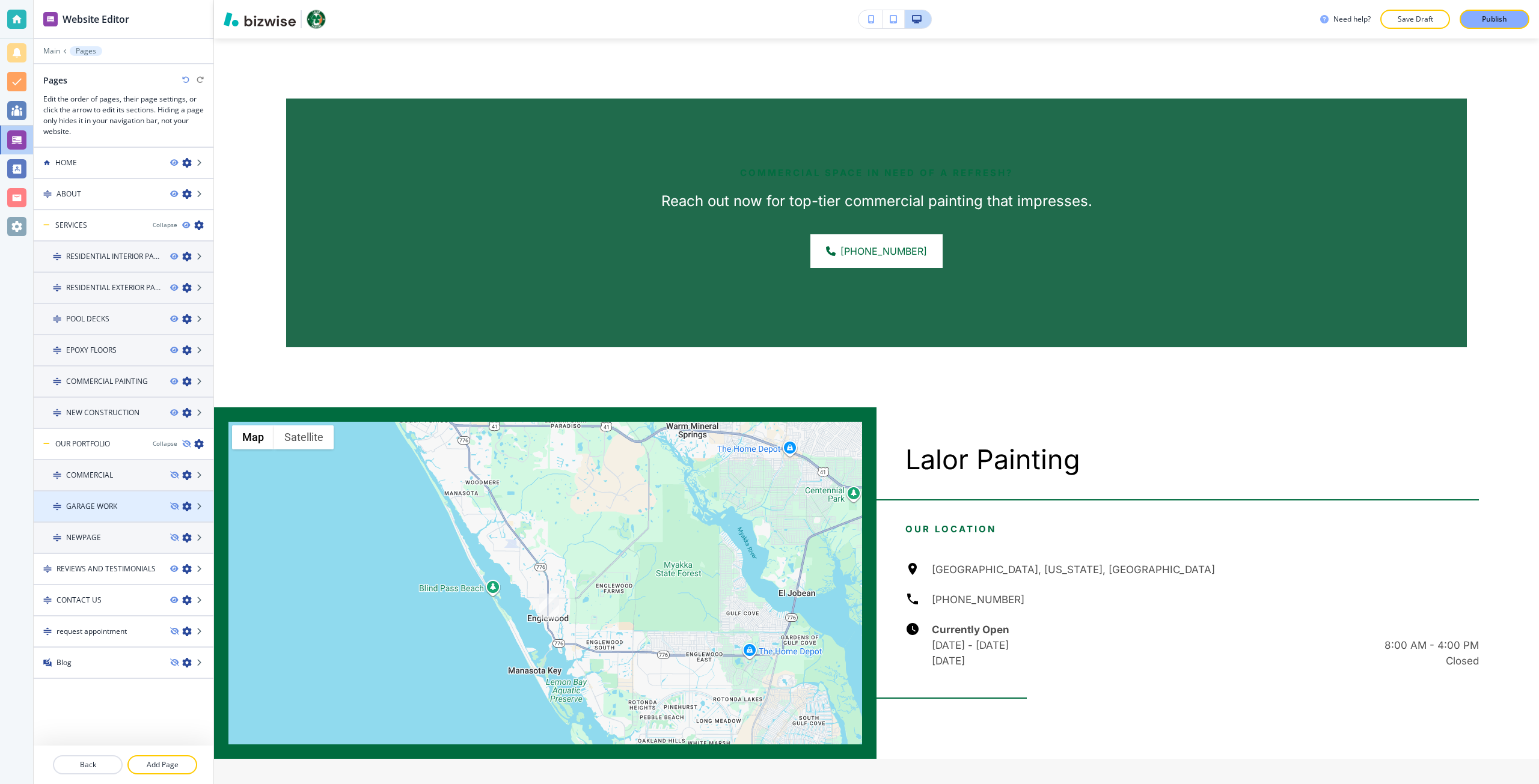
click at [123, 510] on div "GARAGE WORK" at bounding box center [97, 506] width 127 height 11
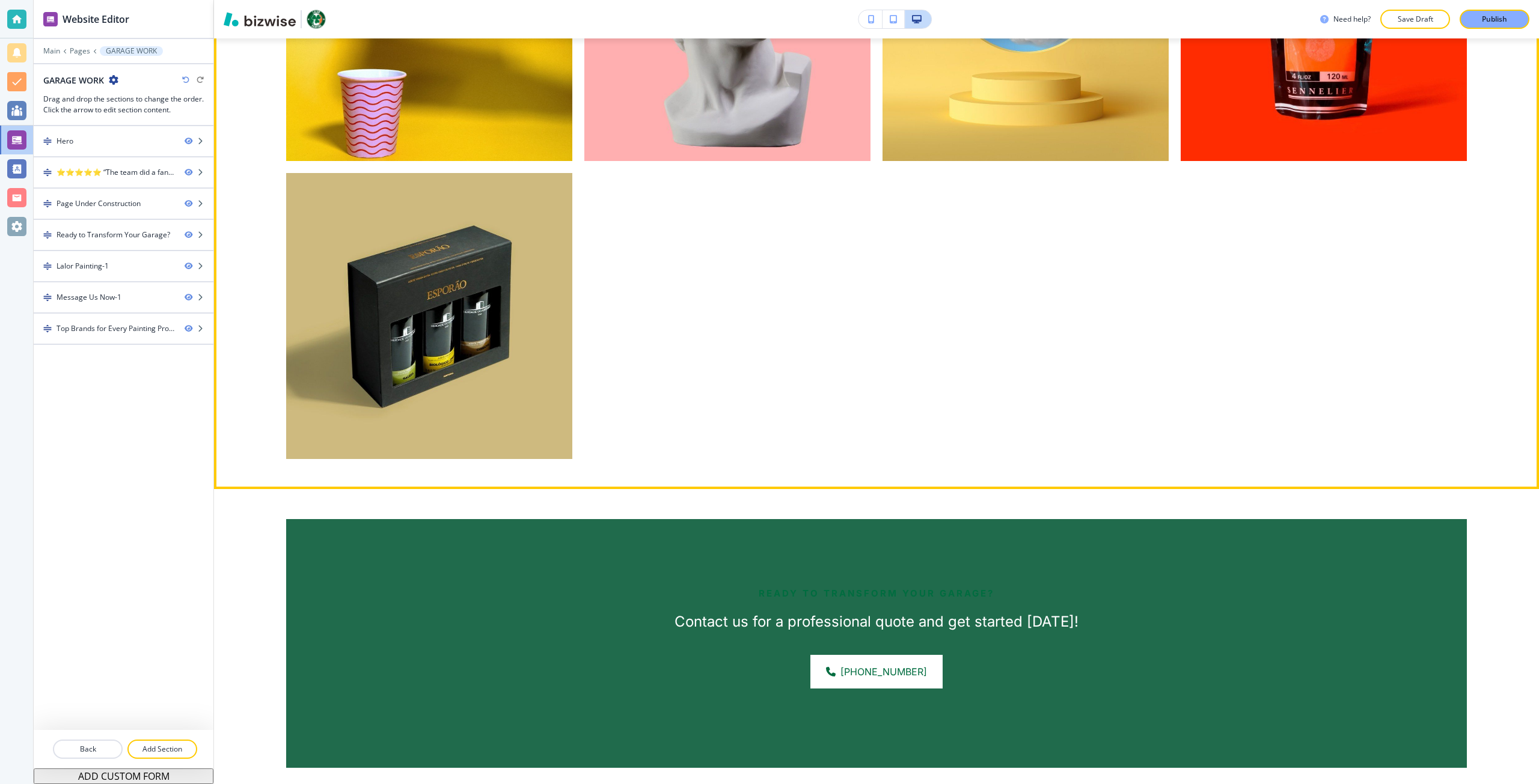
scroll to position [1322, 0]
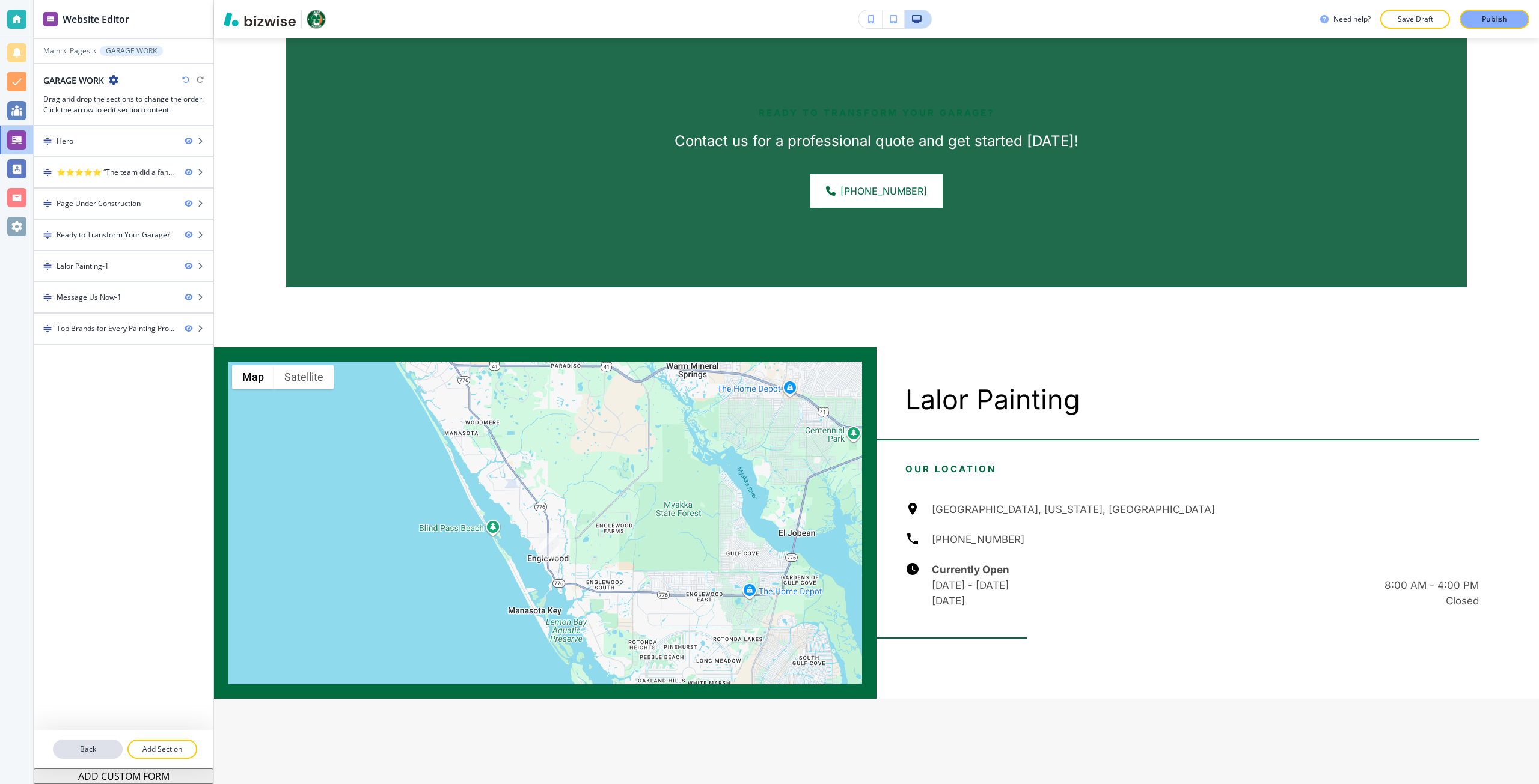
click at [111, 748] on p "Back" at bounding box center [88, 749] width 67 height 11
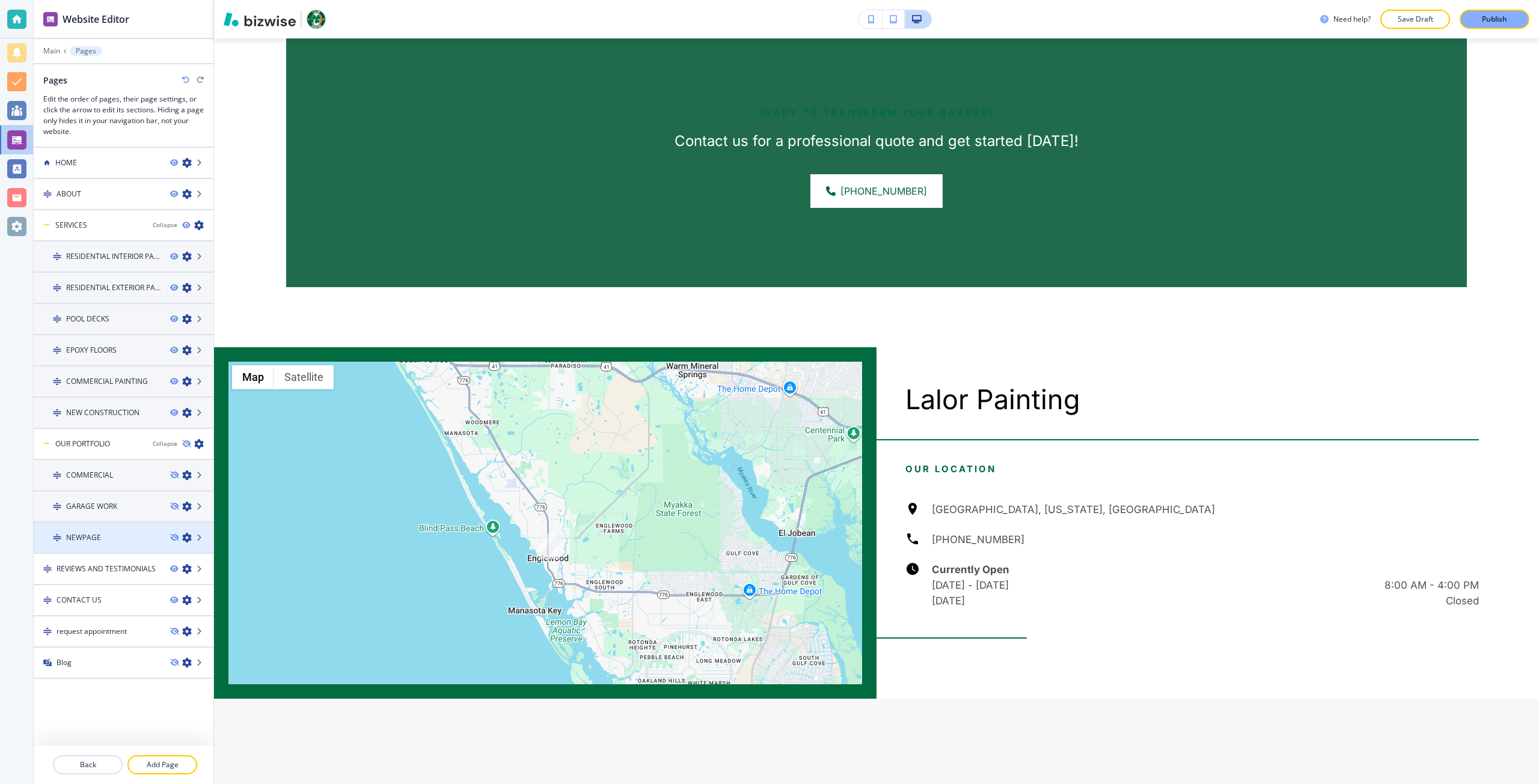
click at [115, 538] on div "NEWPAGE" at bounding box center [97, 537] width 127 height 11
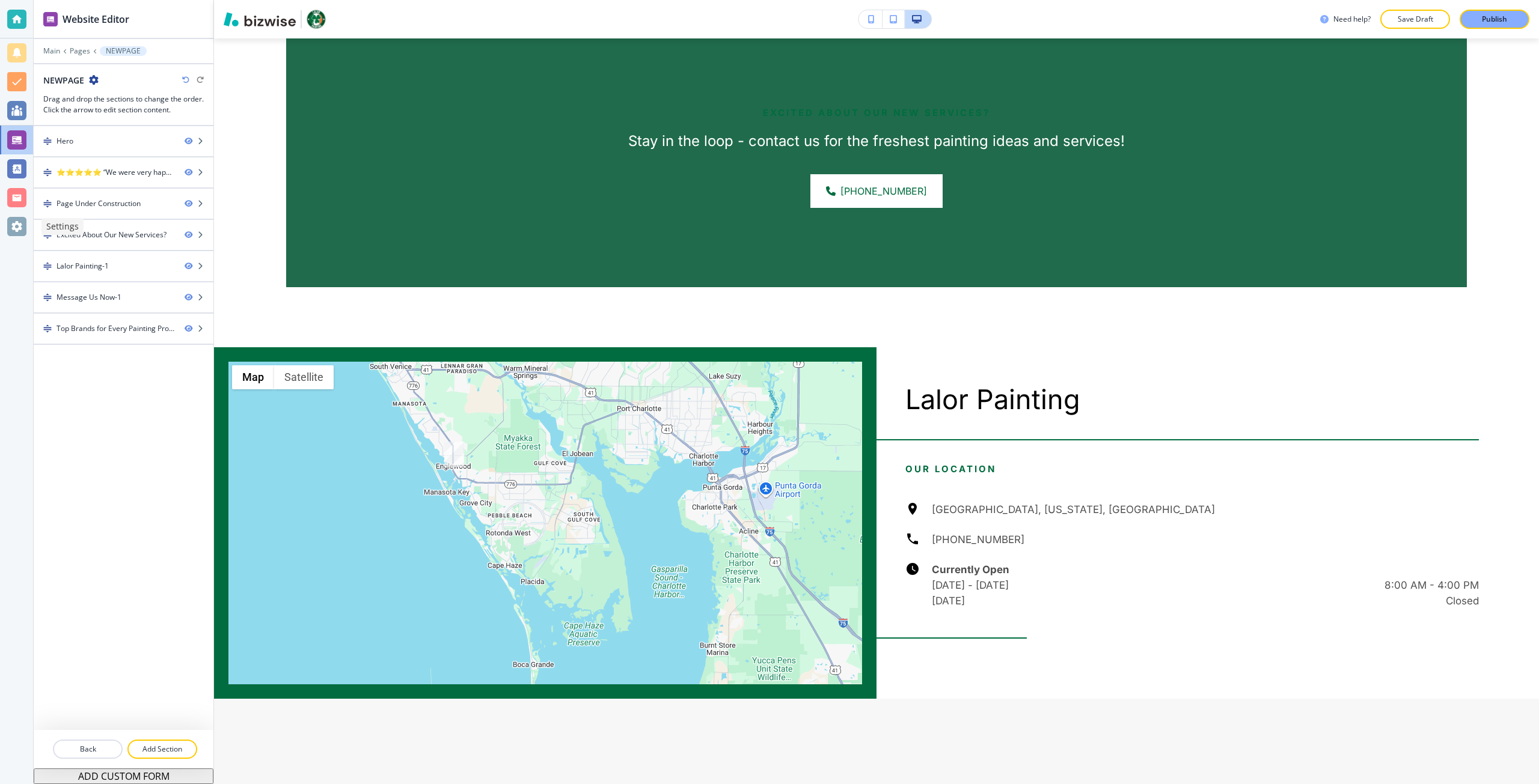
click at [13, 224] on div at bounding box center [16, 226] width 19 height 19
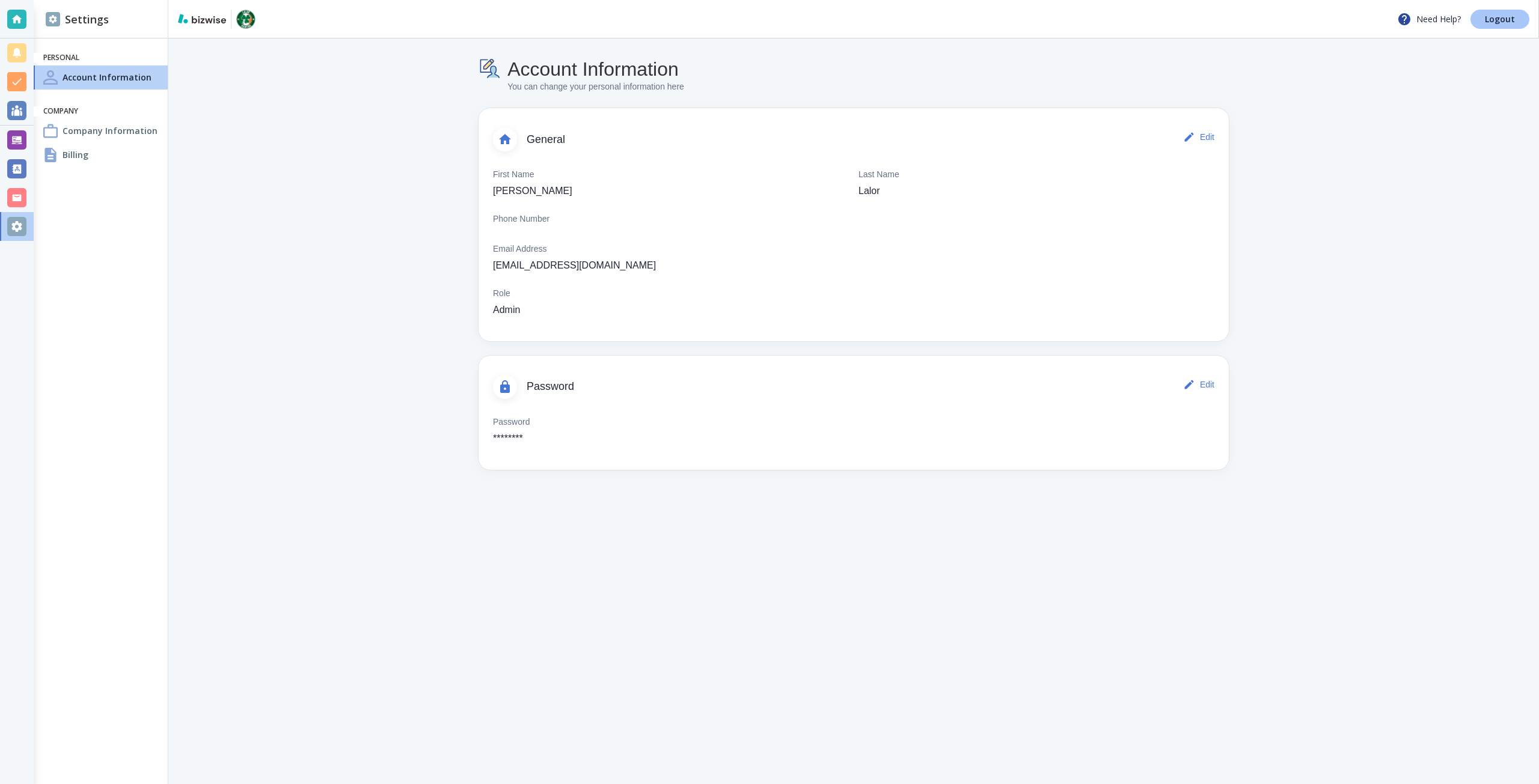
click at [1486, 25] on link "Logout" at bounding box center [1499, 19] width 59 height 19
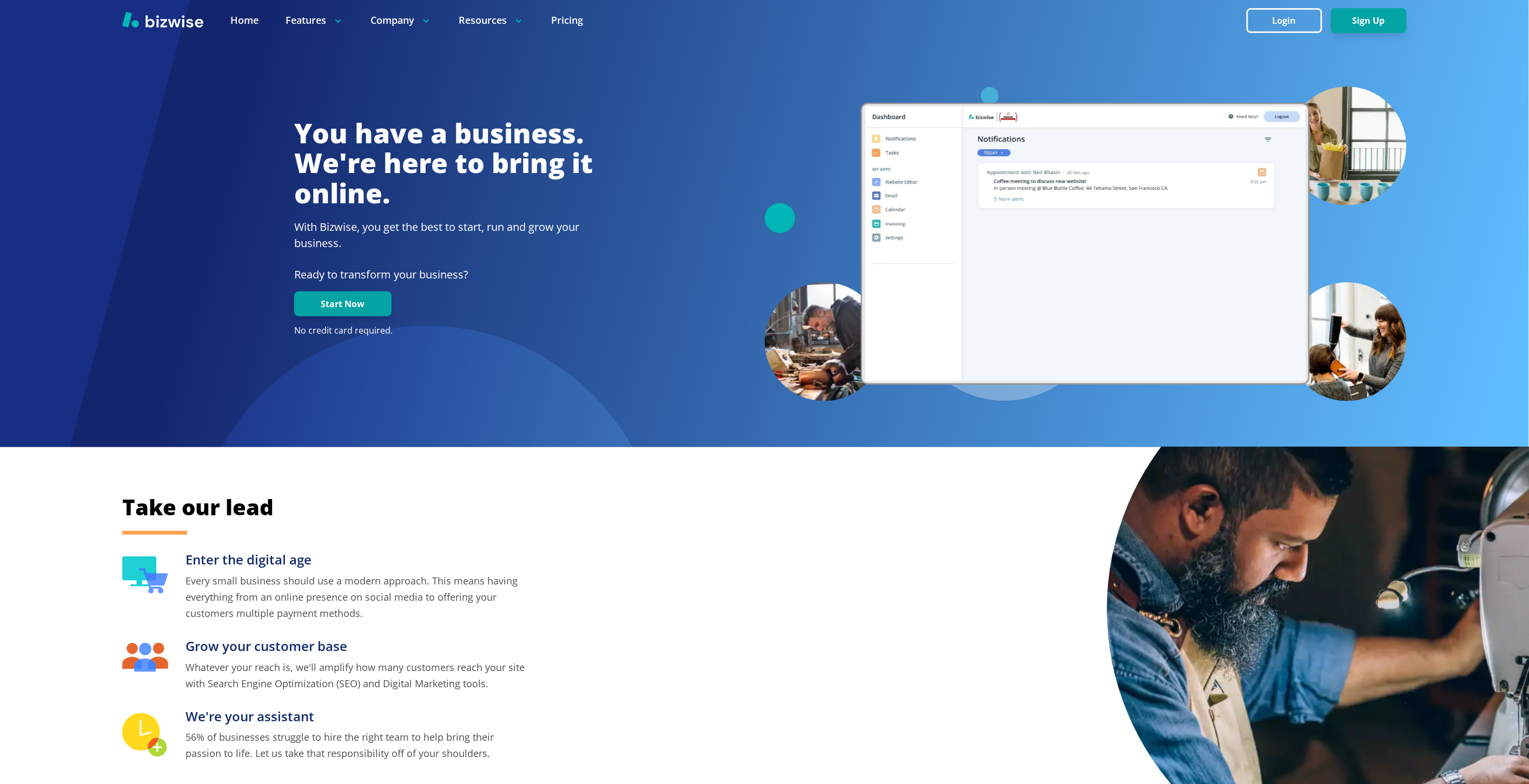
click at [687, 342] on div "You have a business. We're here to bring it online. With Bizwise, you get the b…" at bounding box center [443, 232] width 642 height 227
